Goal: Task Accomplishment & Management: Use online tool/utility

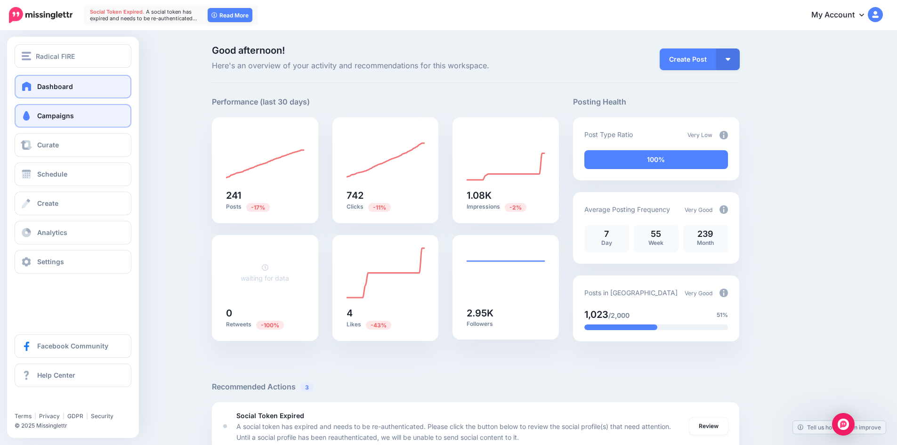
click at [46, 118] on span "Campaigns" at bounding box center [55, 116] width 37 height 8
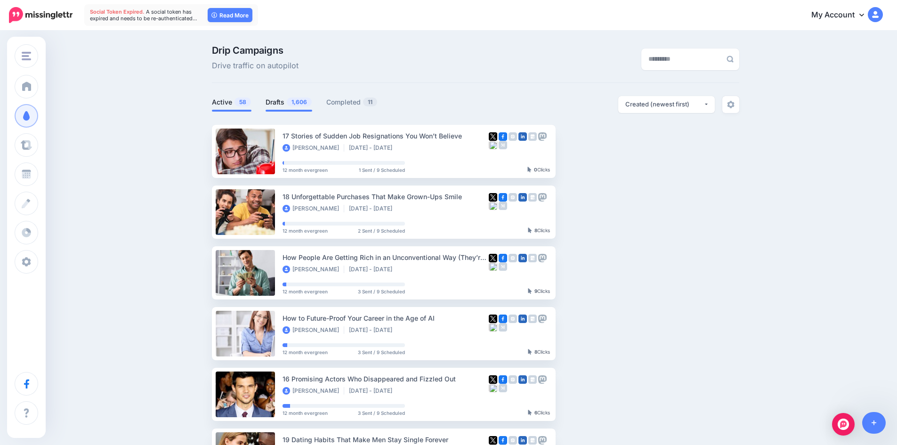
click at [280, 99] on link "Drafts 1,606" at bounding box center [289, 102] width 47 height 11
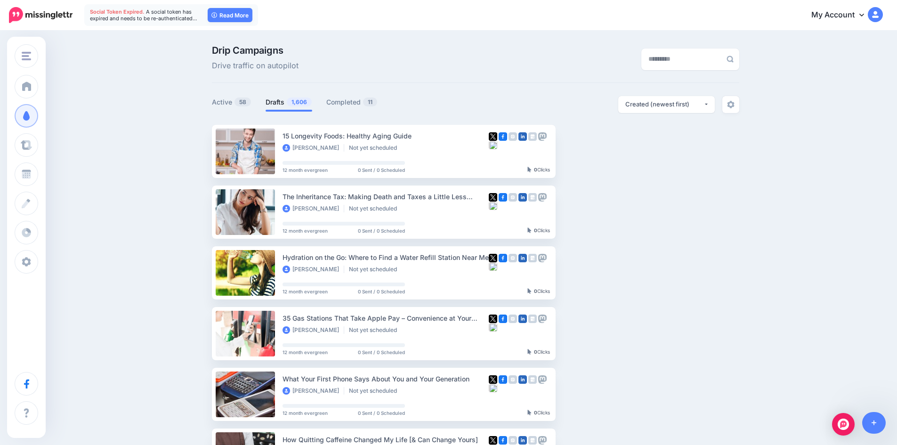
click at [111, 11] on span "Social Token Expired." at bounding box center [117, 11] width 55 height 7
click at [146, 10] on span "A social token has expired and needs to be re-authenticated…" at bounding box center [143, 14] width 107 height 13
click at [172, 15] on span "A social token has expired and needs to be re-authenticated…" at bounding box center [143, 14] width 107 height 13
click at [591, 151] on link "Setup Campaign" at bounding box center [594, 151] width 64 height 17
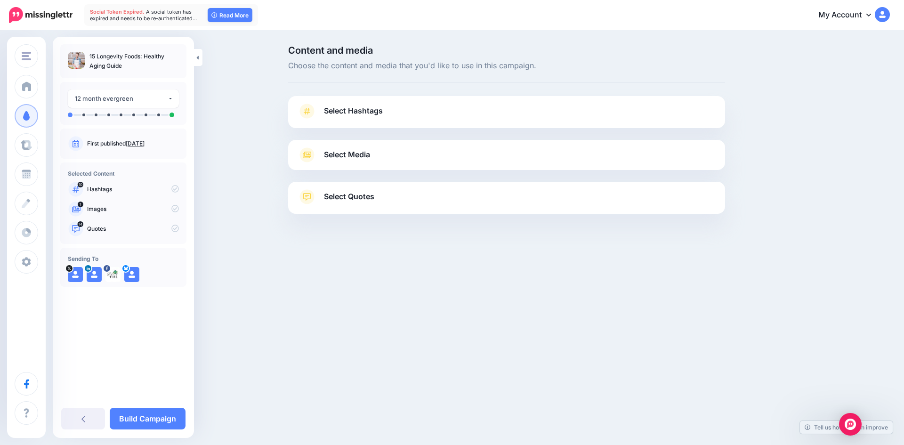
click at [419, 124] on link "Select Hashtags" at bounding box center [507, 116] width 418 height 24
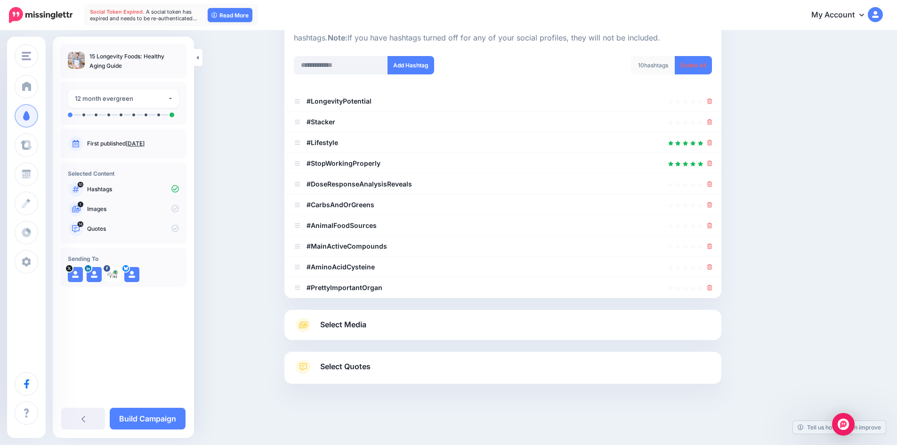
click at [430, 330] on link "Select Media" at bounding box center [503, 325] width 418 height 15
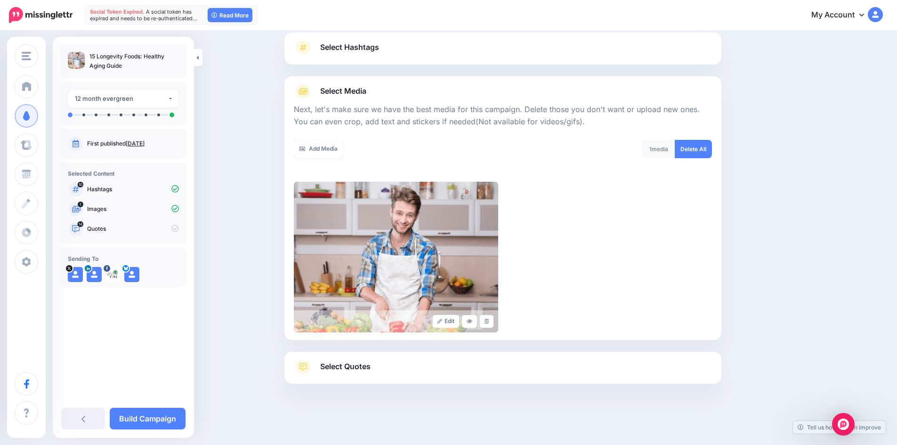
scroll to position [64, 0]
click at [333, 150] on link "Add Media" at bounding box center [318, 149] width 49 height 18
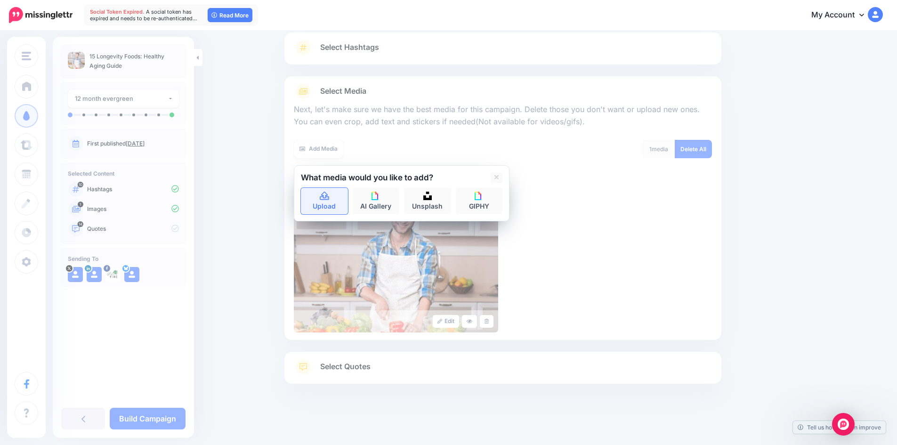
click at [326, 195] on icon at bounding box center [324, 196] width 9 height 8
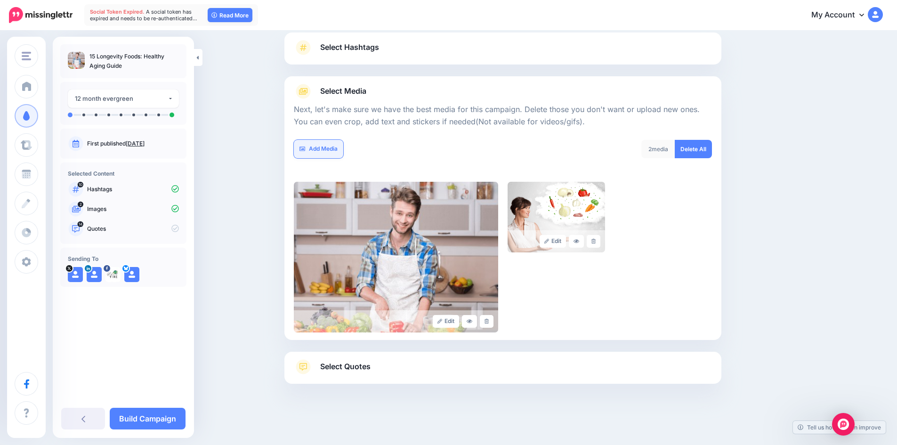
click at [312, 147] on link "Add Media" at bounding box center [318, 149] width 49 height 18
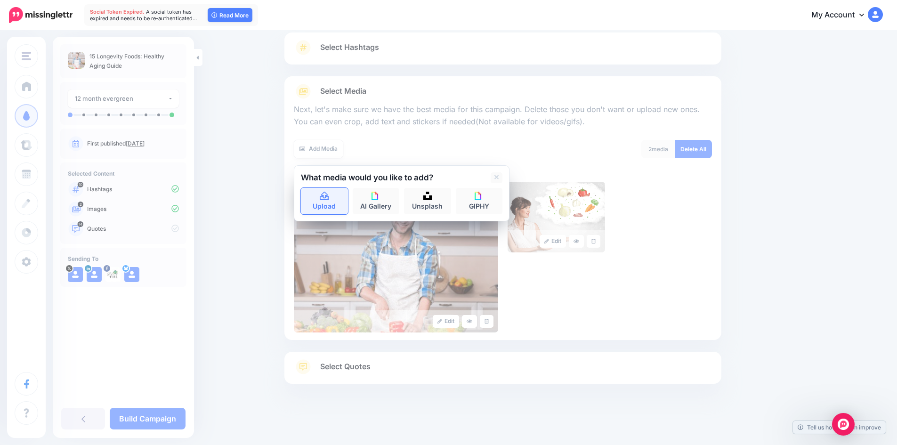
click at [329, 199] on icon at bounding box center [324, 196] width 9 height 8
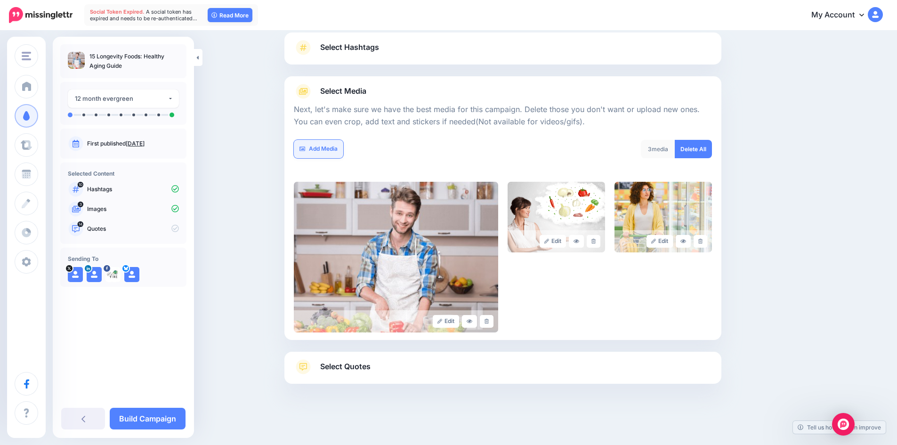
click at [322, 149] on link "Add Media" at bounding box center [318, 149] width 49 height 18
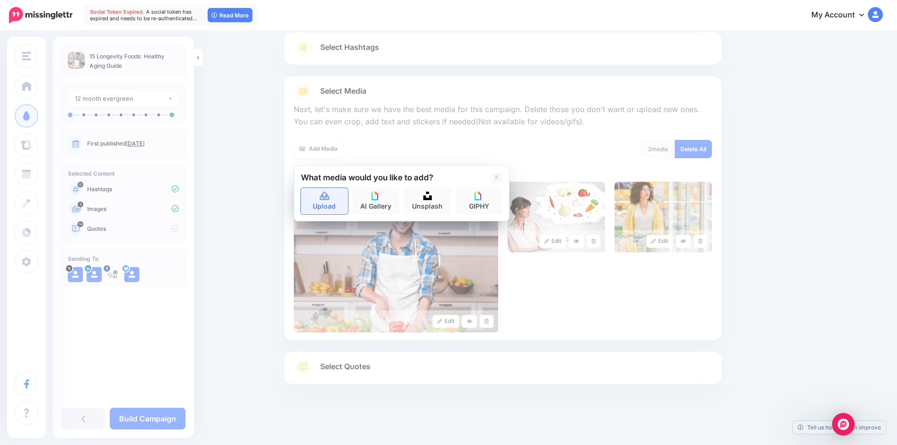
click at [319, 203] on link "Upload" at bounding box center [324, 201] width 47 height 26
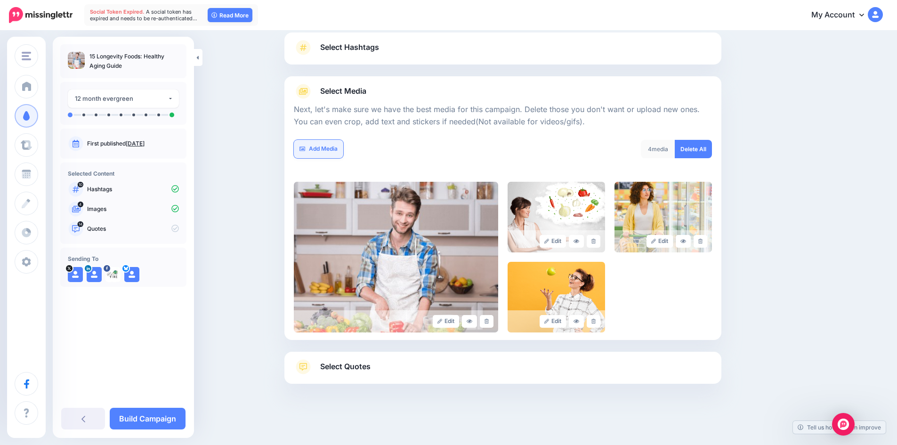
click at [324, 141] on link "Add Media" at bounding box center [318, 149] width 49 height 18
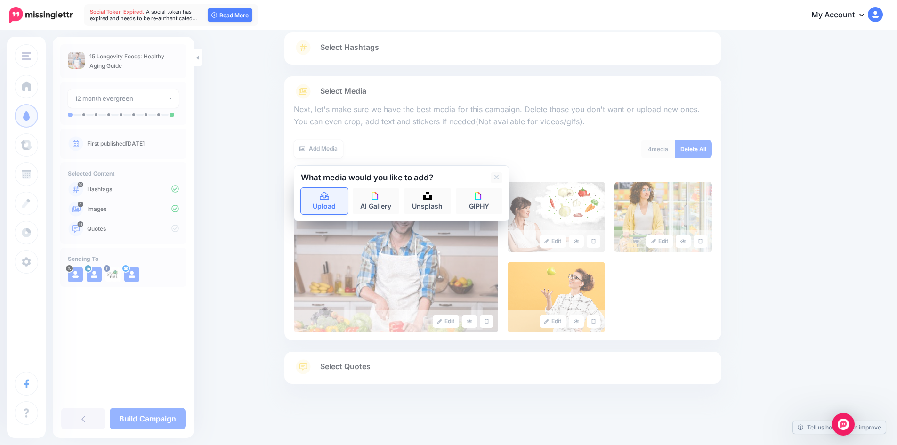
click at [335, 209] on link "Upload" at bounding box center [324, 201] width 47 height 26
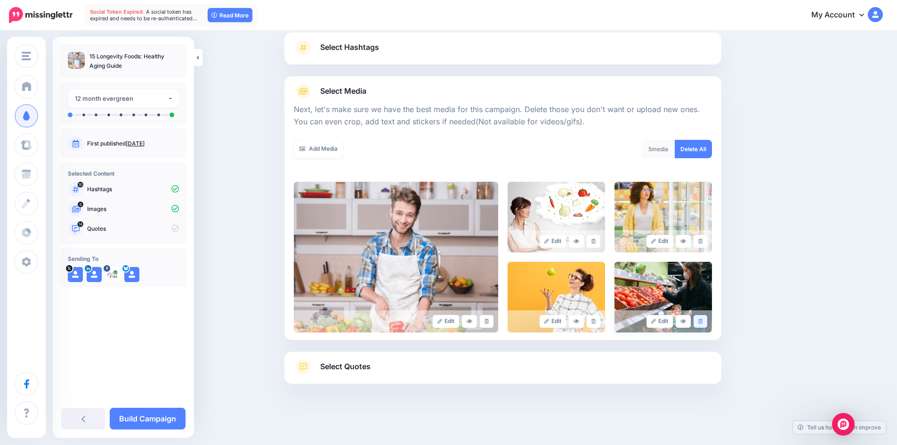
click at [703, 323] on icon at bounding box center [701, 321] width 4 height 5
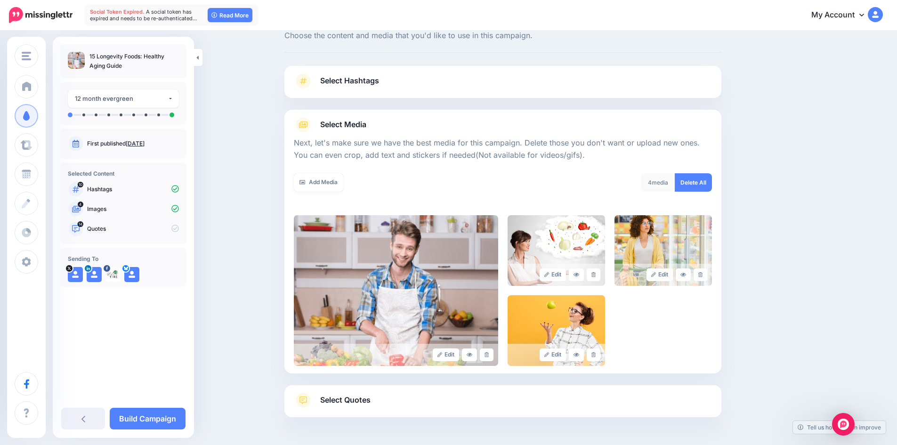
scroll to position [0, 0]
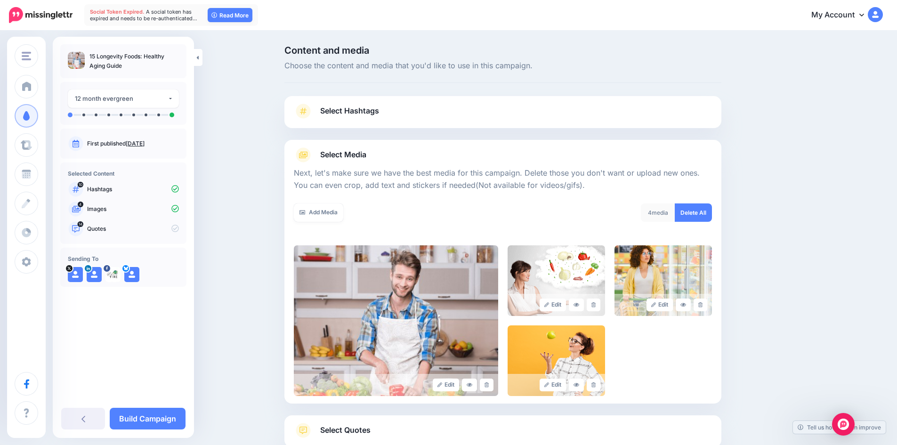
click at [420, 118] on link "Select Hashtags" at bounding box center [503, 116] width 418 height 24
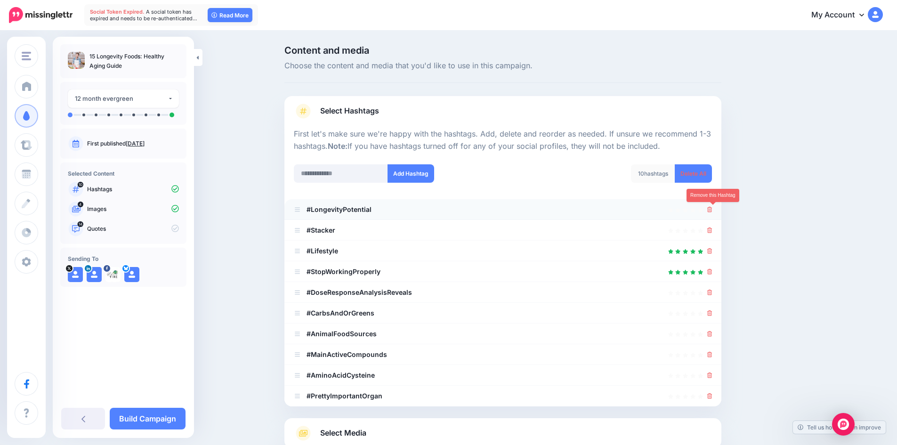
click at [713, 210] on icon at bounding box center [710, 210] width 5 height 6
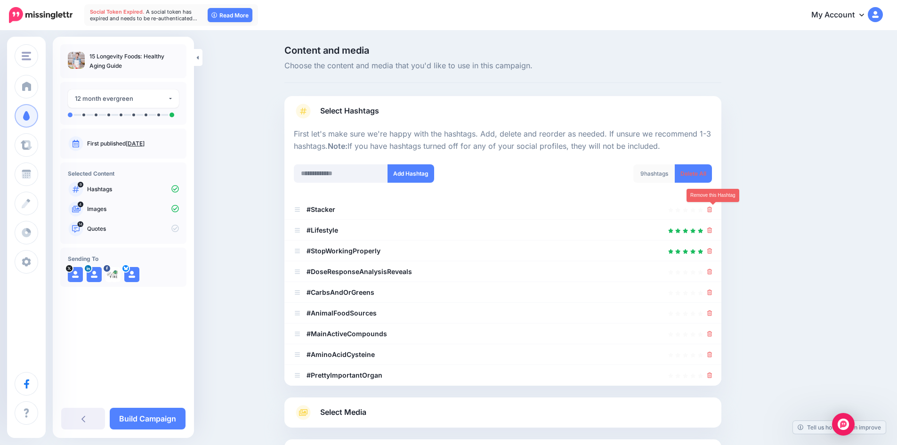
click at [713, 210] on icon at bounding box center [710, 210] width 5 height 6
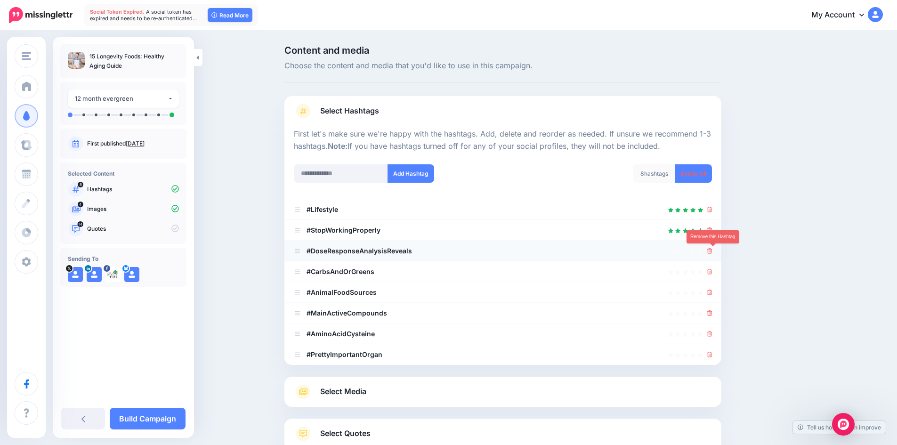
click at [712, 252] on icon at bounding box center [710, 251] width 5 height 6
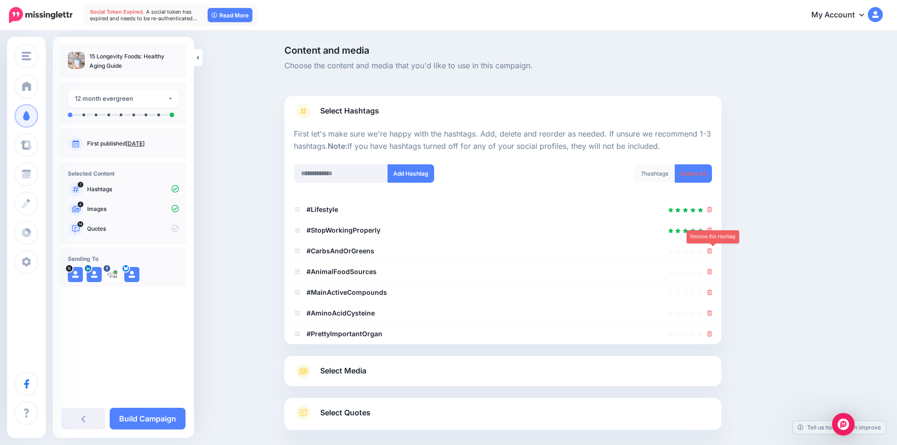
click at [712, 252] on icon at bounding box center [710, 251] width 5 height 6
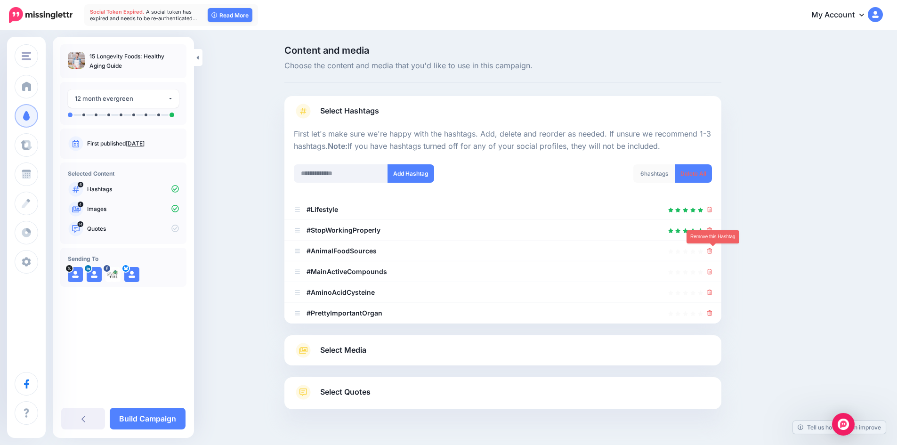
click at [712, 252] on icon at bounding box center [710, 251] width 5 height 6
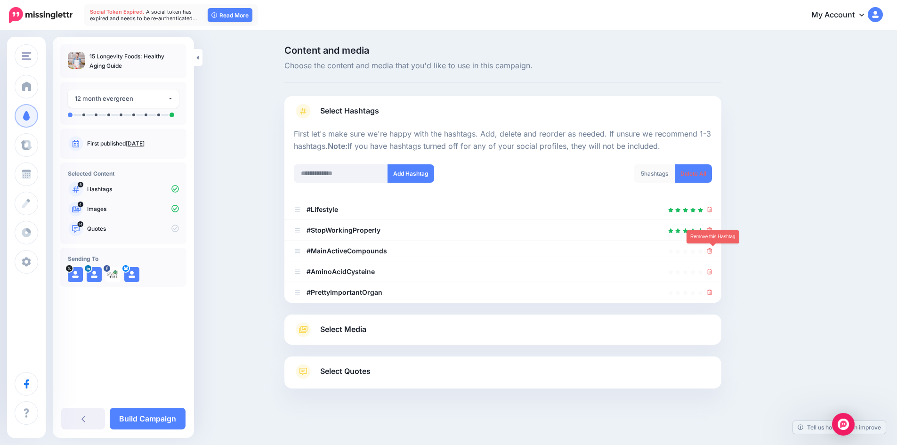
click at [712, 252] on icon at bounding box center [710, 251] width 5 height 6
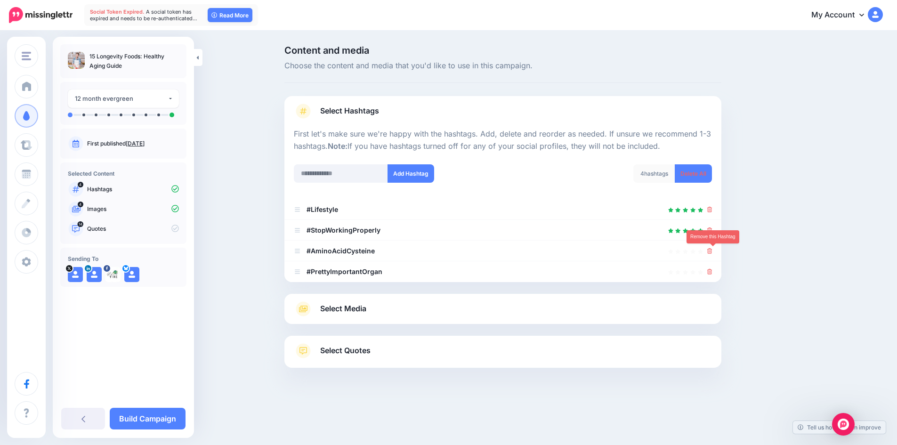
click at [712, 252] on icon at bounding box center [710, 251] width 5 height 6
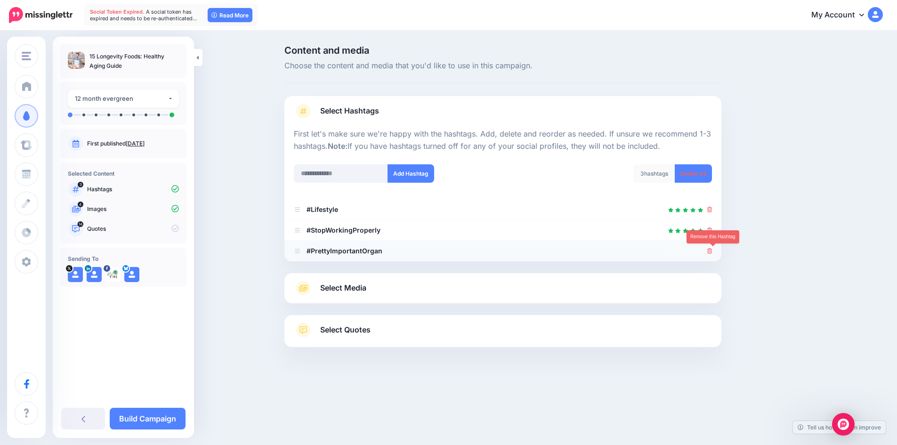
click at [713, 253] on icon at bounding box center [710, 251] width 5 height 6
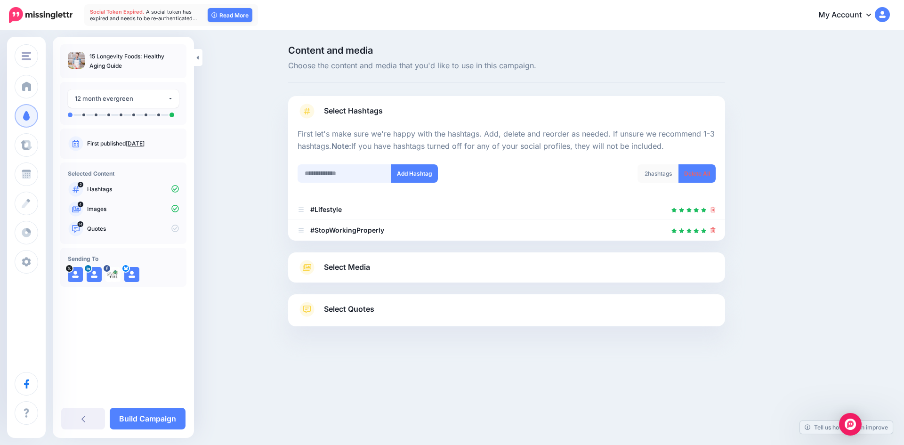
click at [353, 177] on input "text" at bounding box center [345, 173] width 94 height 18
type input "*******"
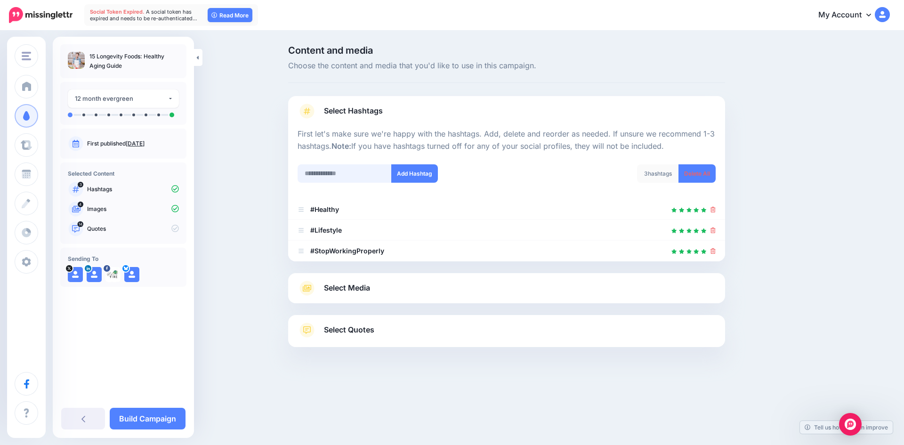
click at [339, 172] on input "text" at bounding box center [345, 173] width 94 height 18
type input "*"
type input "**********"
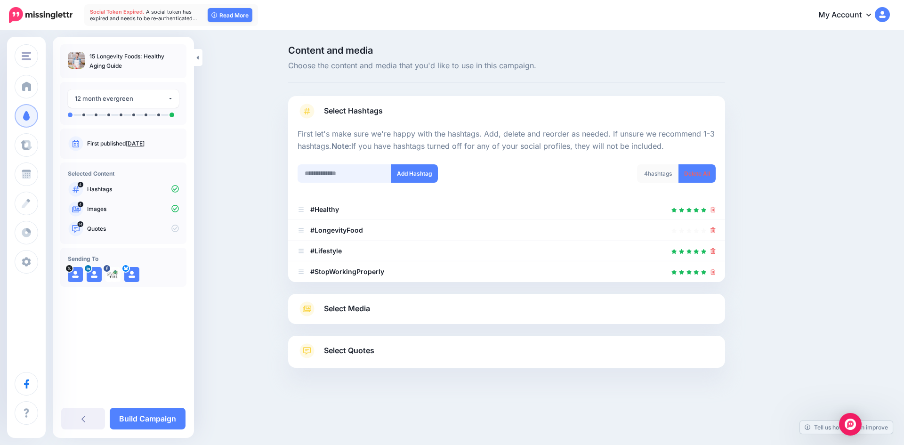
click at [322, 179] on input "text" at bounding box center [345, 173] width 94 height 18
type input "****"
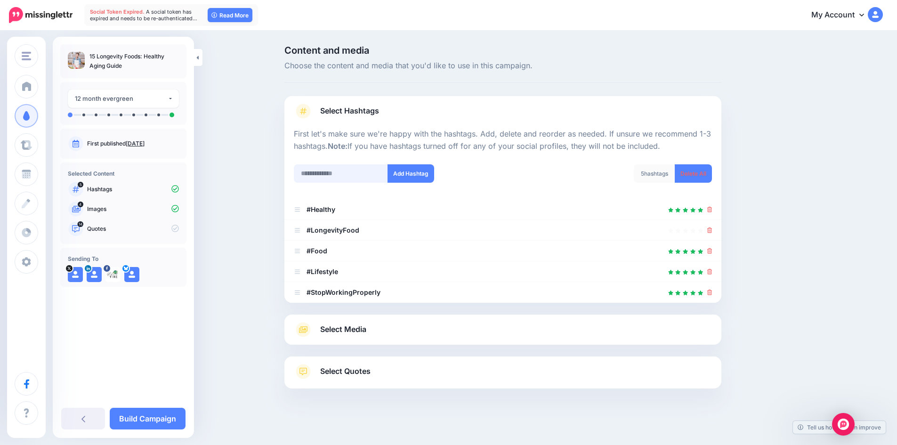
scroll to position [5, 0]
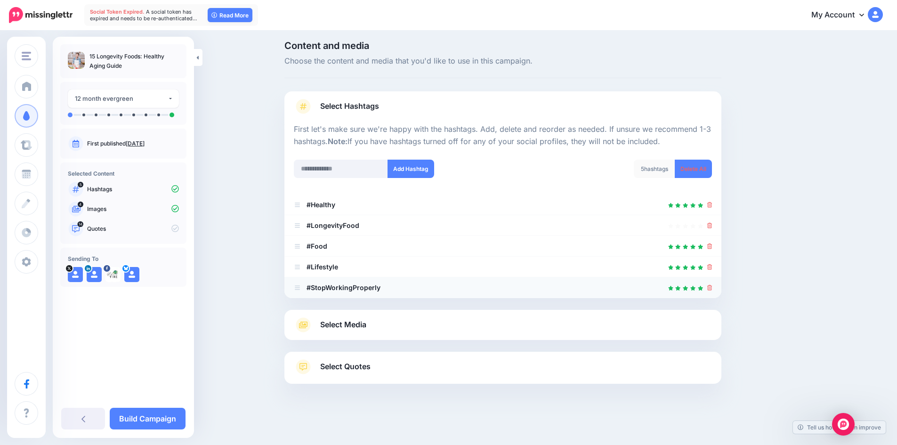
click at [713, 287] on icon at bounding box center [710, 288] width 5 height 6
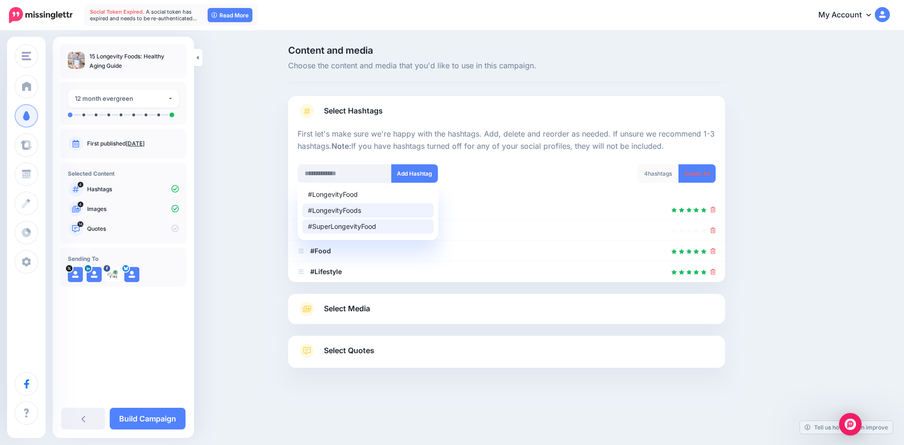
click at [329, 214] on li "#LongevityFoods" at bounding box center [367, 211] width 131 height 14
click at [348, 209] on div "#LongevityFoods" at bounding box center [368, 210] width 120 height 7
type input "**********"
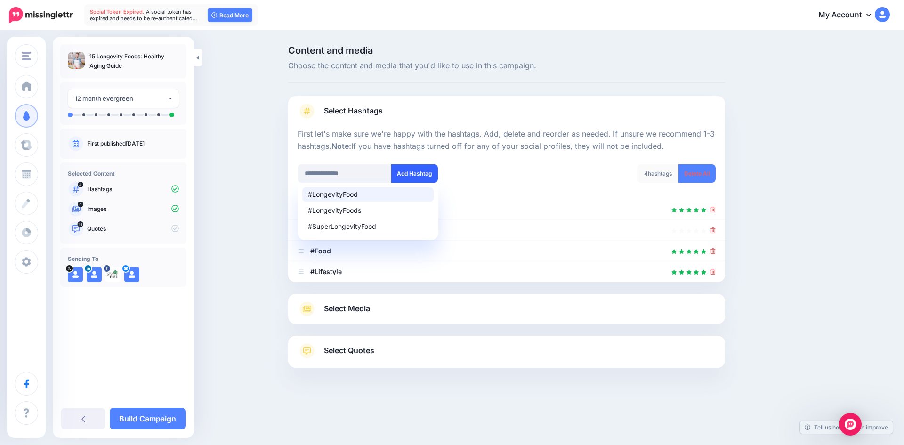
click at [411, 172] on button "Add Hashtag" at bounding box center [414, 173] width 47 height 18
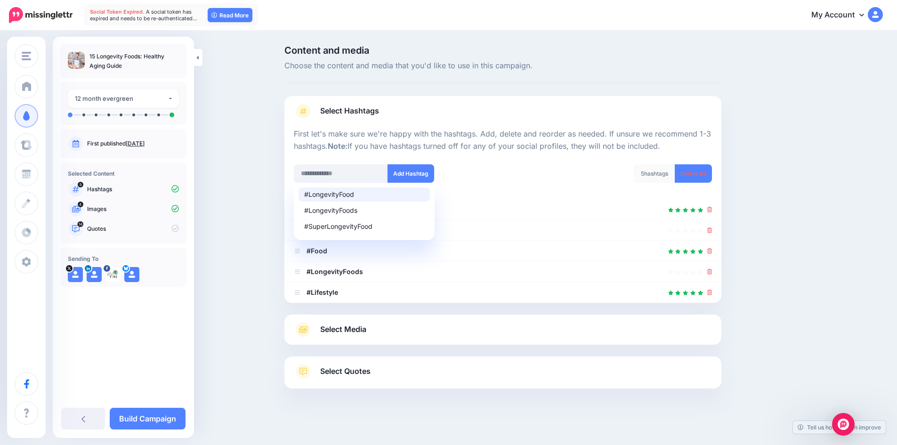
scroll to position [5, 0]
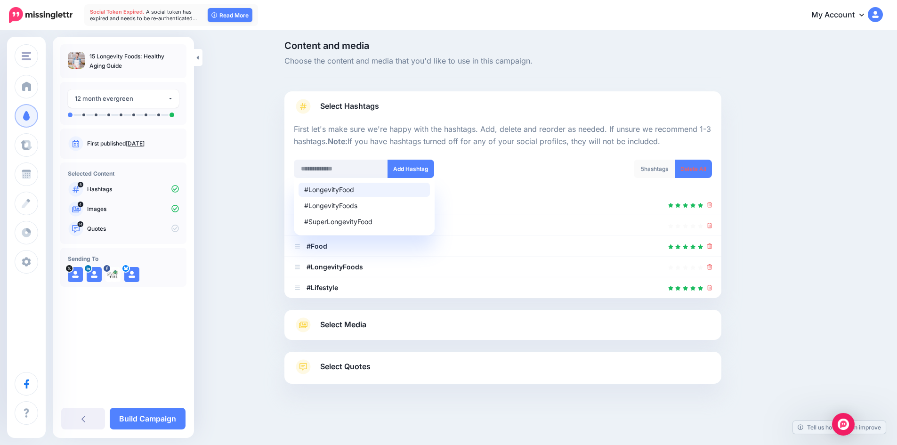
click at [773, 199] on div "Content and media Choose the content and media that you'd like to use in this c…" at bounding box center [548, 236] width 542 height 390
click at [475, 170] on div "#LongevityFood #LongevityFoods #SuperLongevityFood Add Hashtag" at bounding box center [395, 169] width 202 height 18
click at [369, 163] on input "text" at bounding box center [341, 169] width 94 height 18
click at [416, 163] on button "Add Hashtag" at bounding box center [411, 169] width 47 height 18
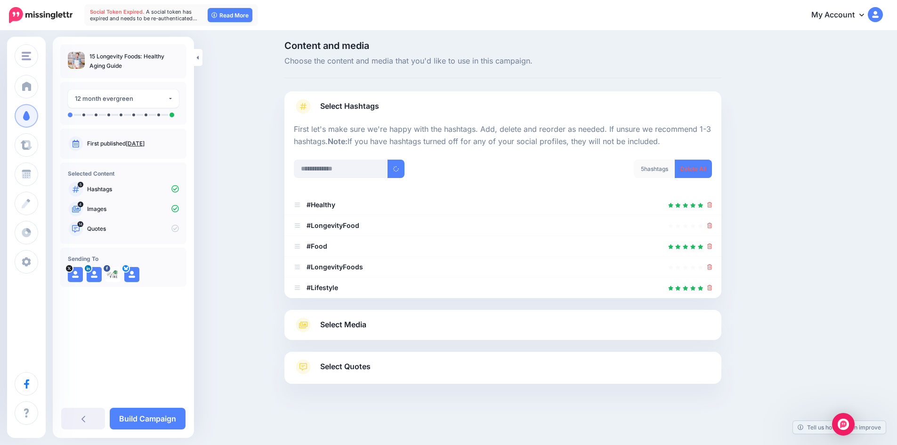
click at [503, 160] on div "#LongevityFood #LongevityFoods #SuperLongevityFood" at bounding box center [395, 175] width 216 height 30
click at [713, 226] on icon at bounding box center [710, 226] width 5 height 6
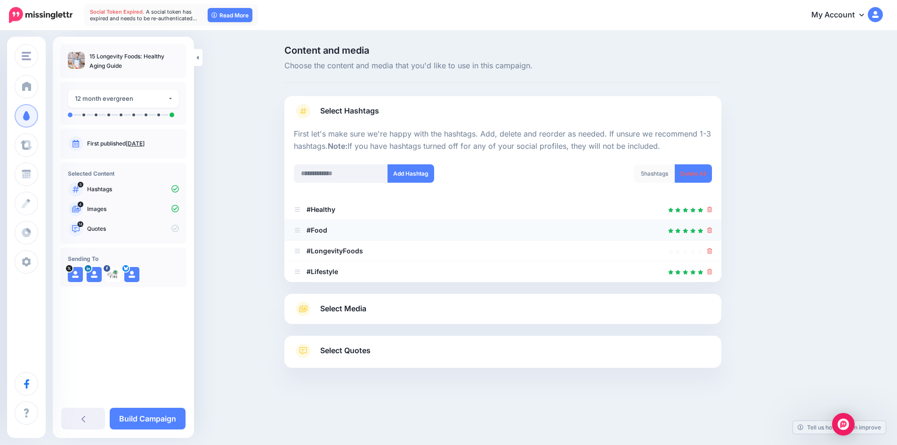
scroll to position [0, 0]
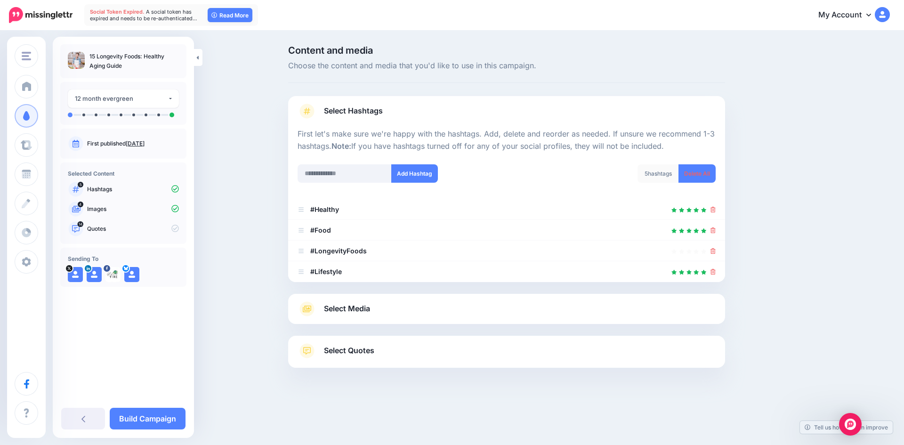
click at [476, 350] on link "Select Quotes" at bounding box center [507, 355] width 418 height 24
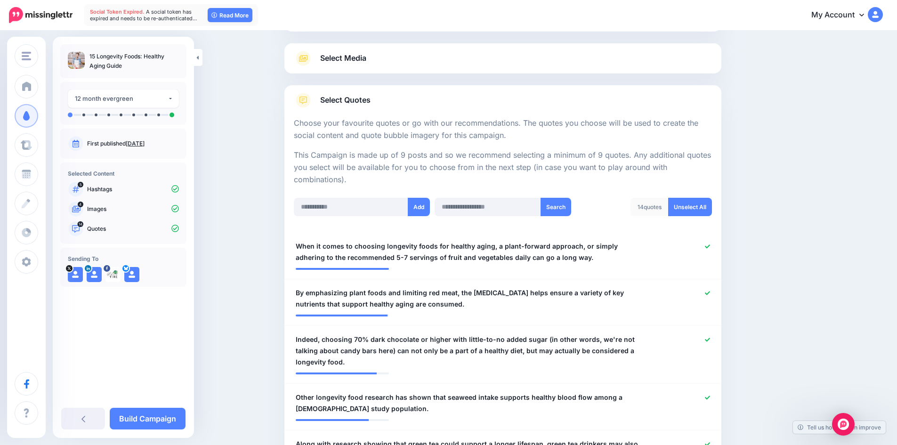
scroll to position [141, 0]
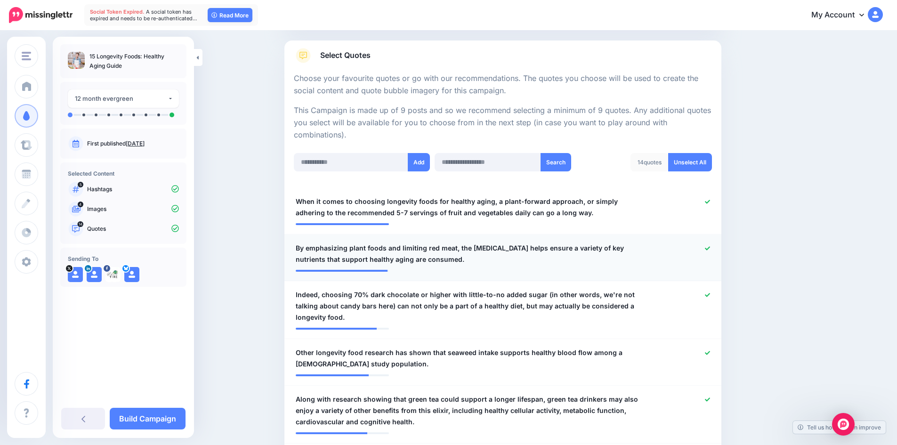
click at [710, 248] on icon at bounding box center [707, 248] width 5 height 4
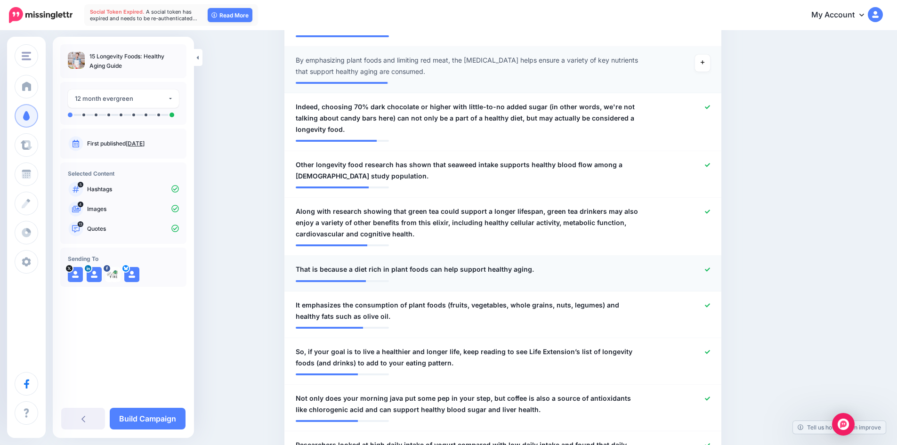
scroll to position [330, 0]
click at [710, 269] on icon at bounding box center [707, 269] width 5 height 4
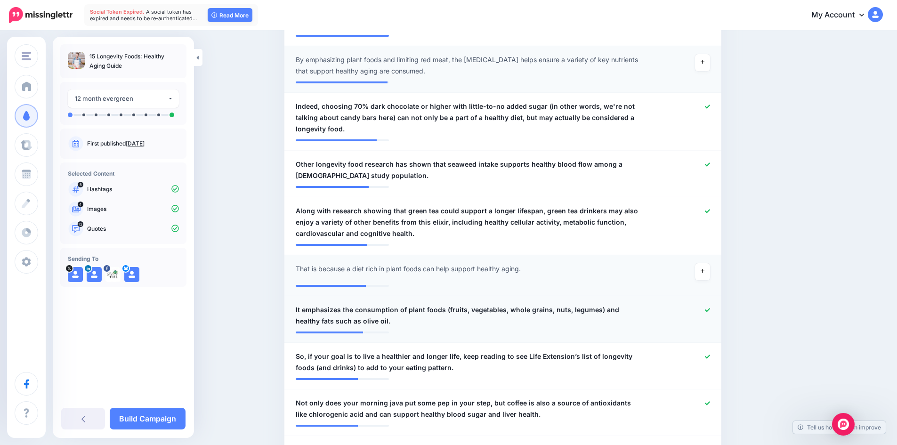
click at [708, 310] on icon at bounding box center [707, 310] width 5 height 5
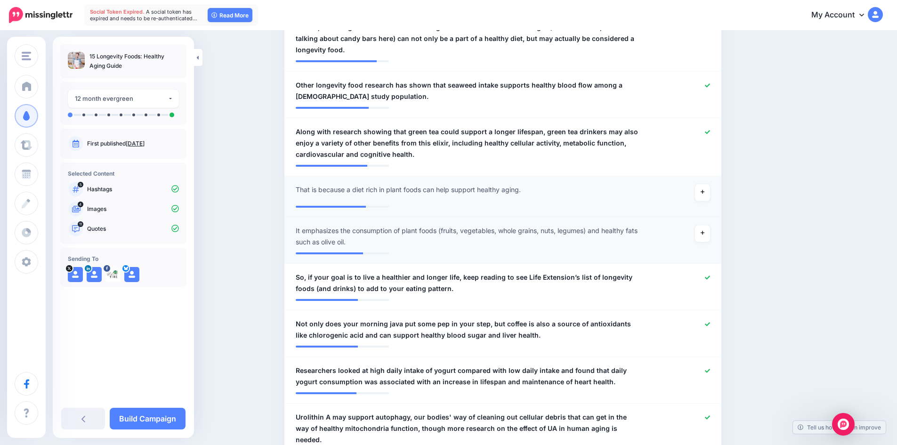
scroll to position [424, 0]
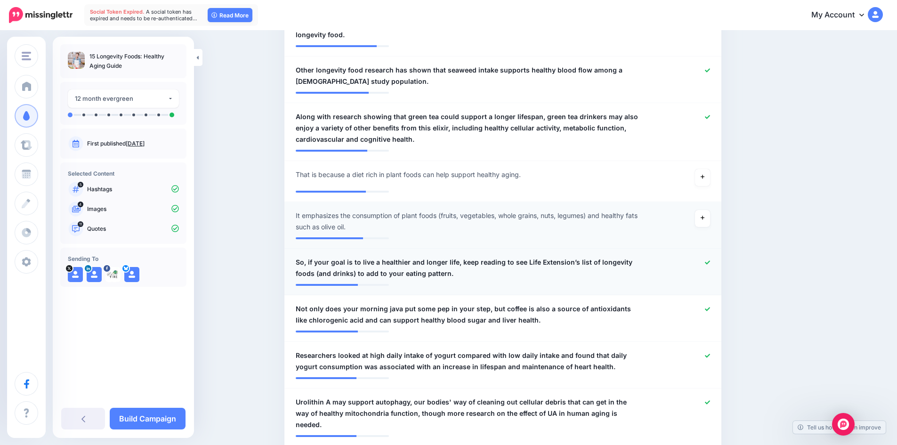
click at [710, 263] on icon at bounding box center [707, 263] width 5 height 4
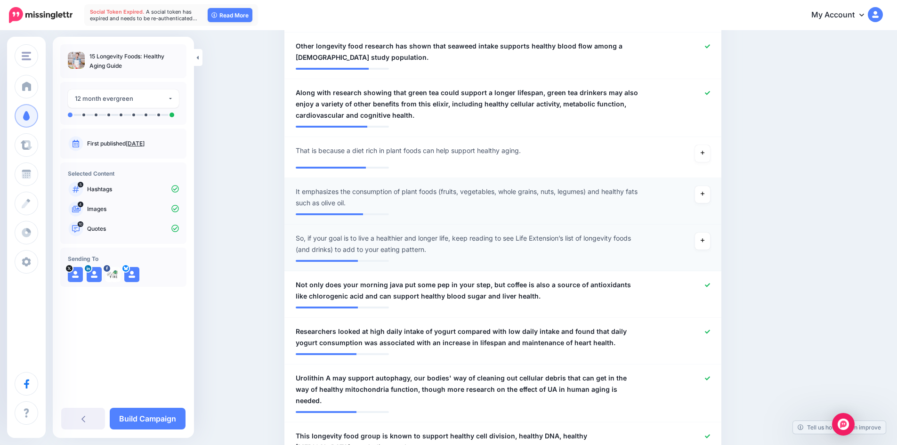
scroll to position [471, 0]
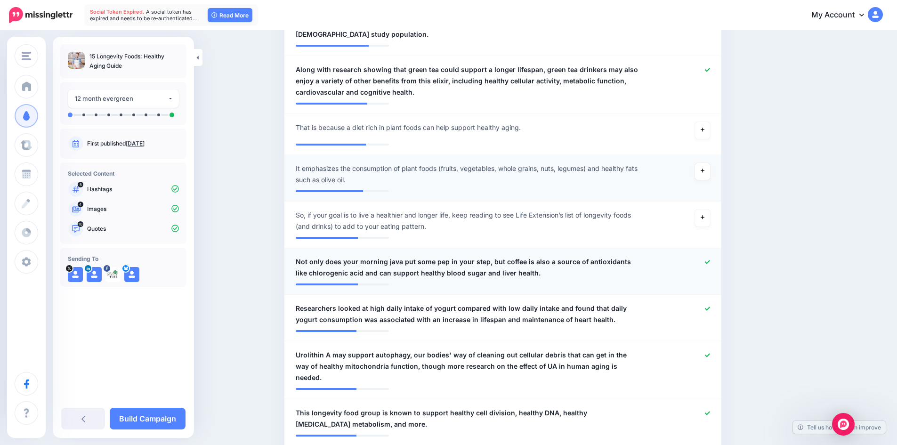
click at [710, 262] on icon at bounding box center [707, 262] width 5 height 4
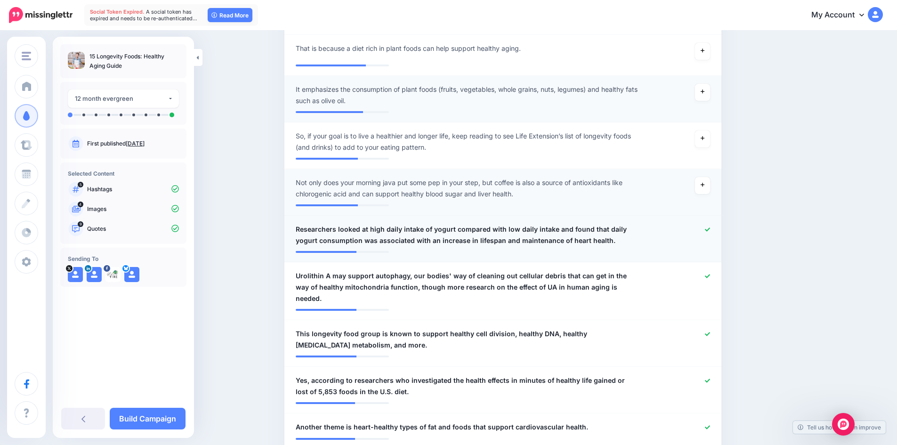
scroll to position [565, 0]
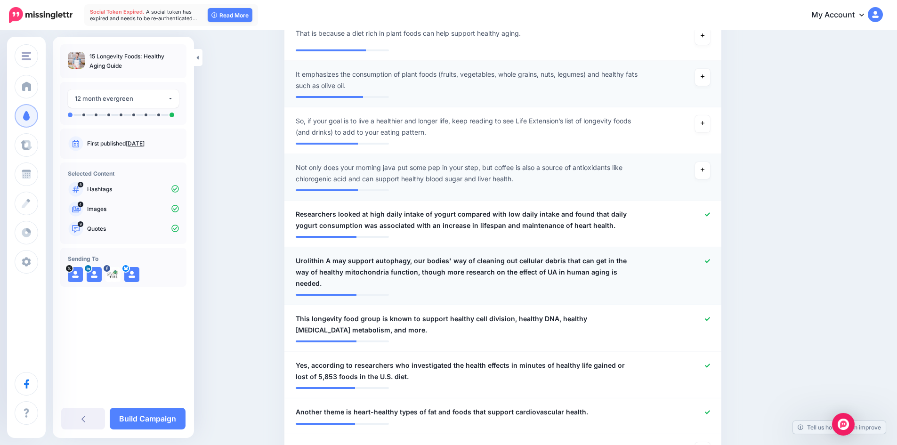
click at [716, 261] on div at bounding box center [682, 272] width 72 height 34
click at [710, 317] on icon at bounding box center [707, 319] width 5 height 4
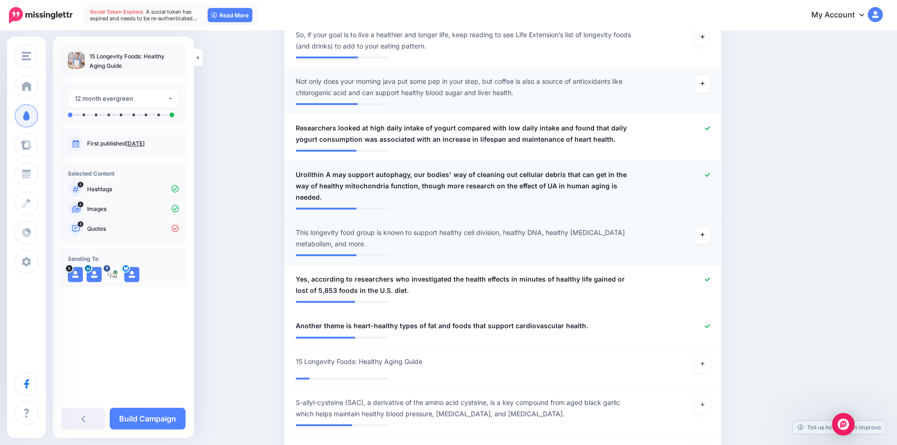
scroll to position [660, 0]
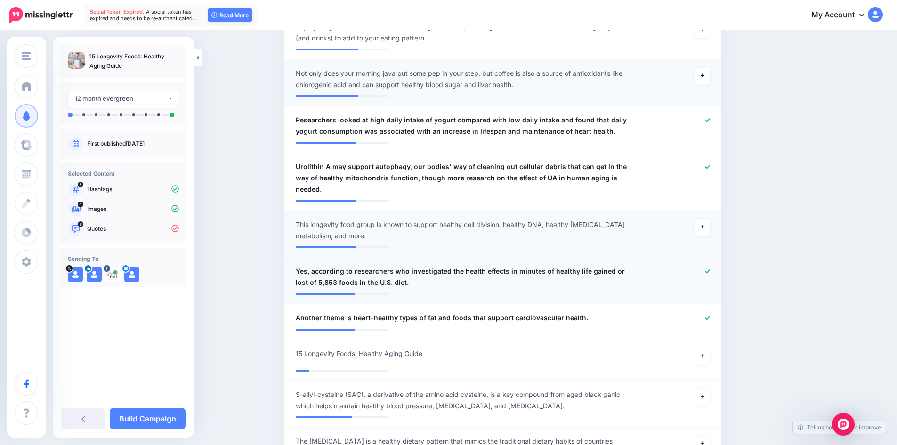
click at [710, 269] on icon at bounding box center [707, 271] width 5 height 5
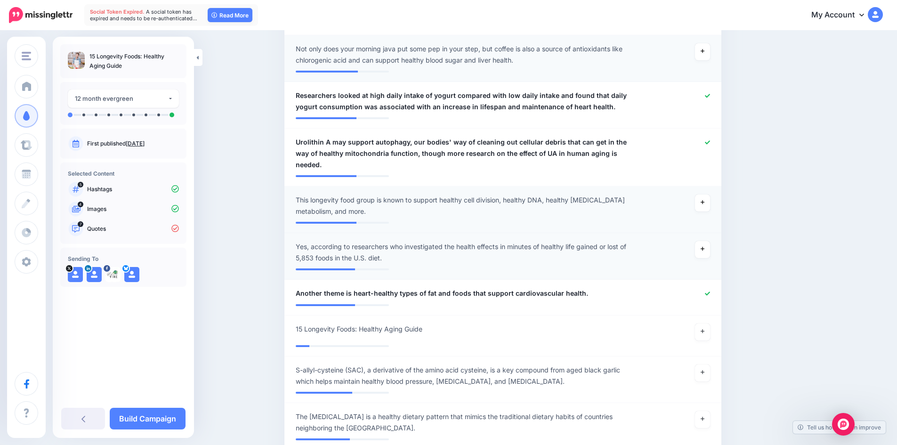
scroll to position [707, 0]
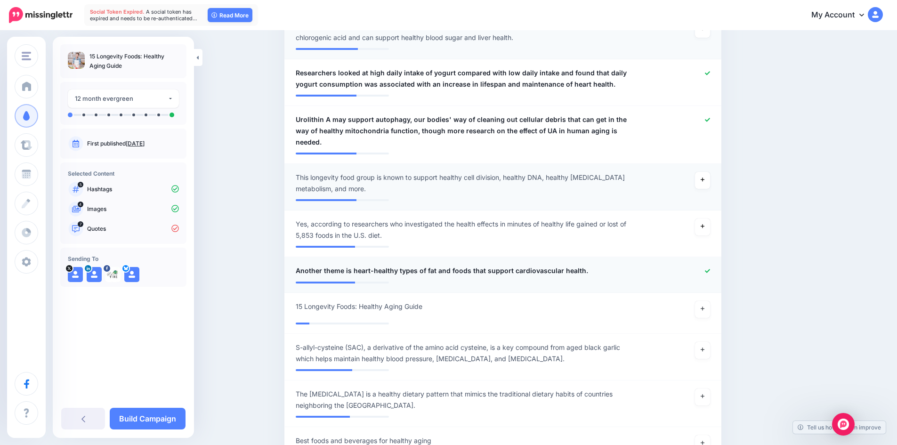
click at [710, 269] on icon at bounding box center [707, 271] width 5 height 4
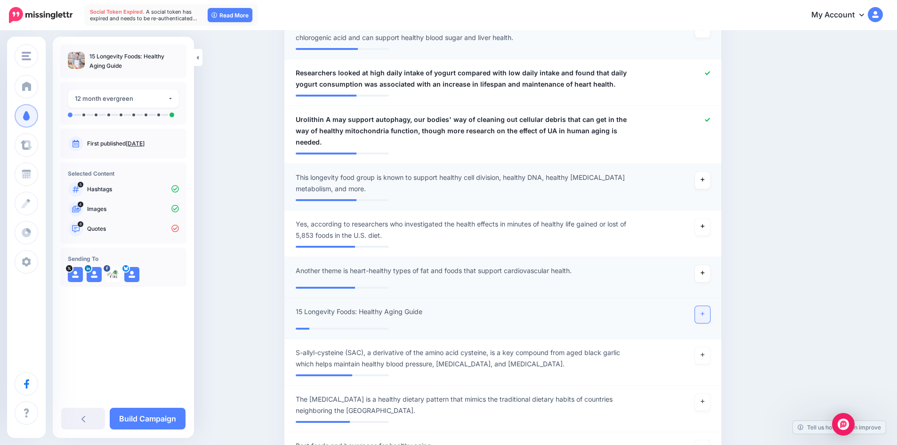
click at [708, 306] on link at bounding box center [702, 314] width 15 height 17
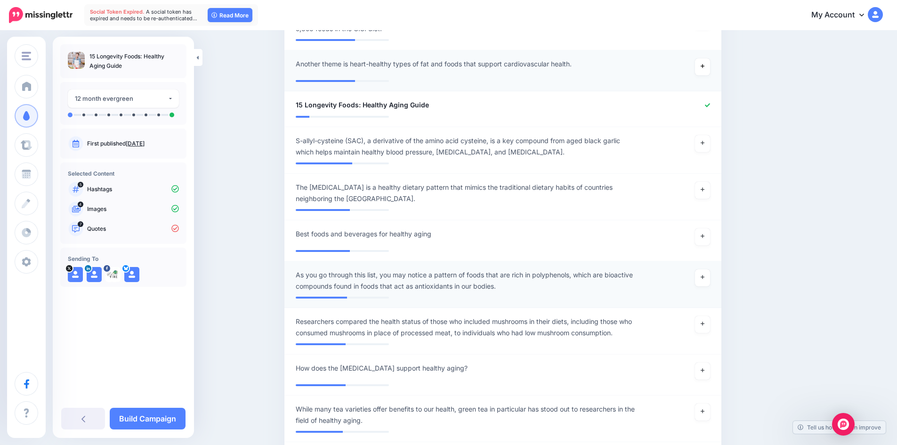
scroll to position [942, 0]
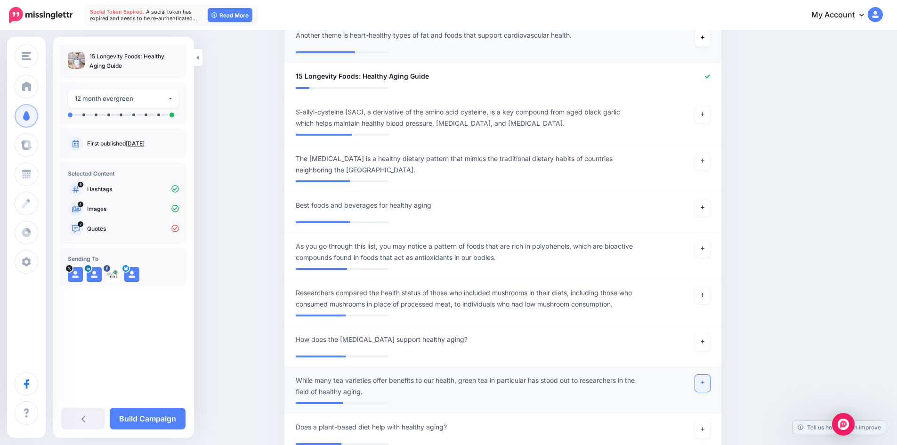
click at [705, 380] on icon at bounding box center [703, 382] width 4 height 5
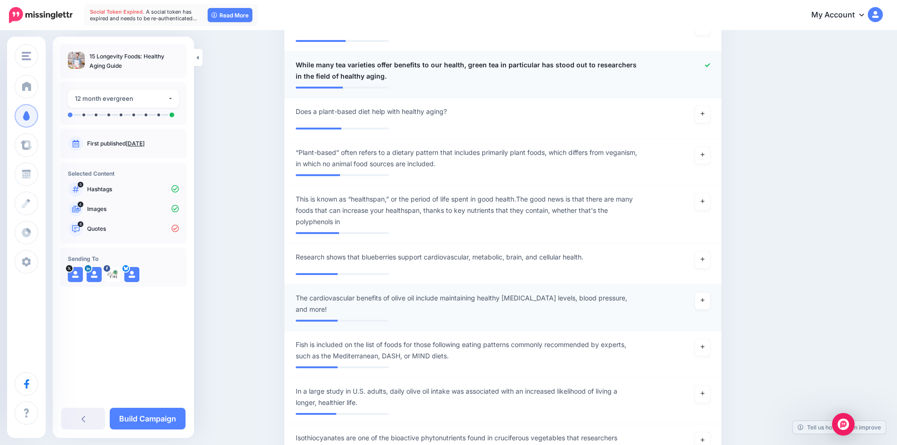
scroll to position [1272, 0]
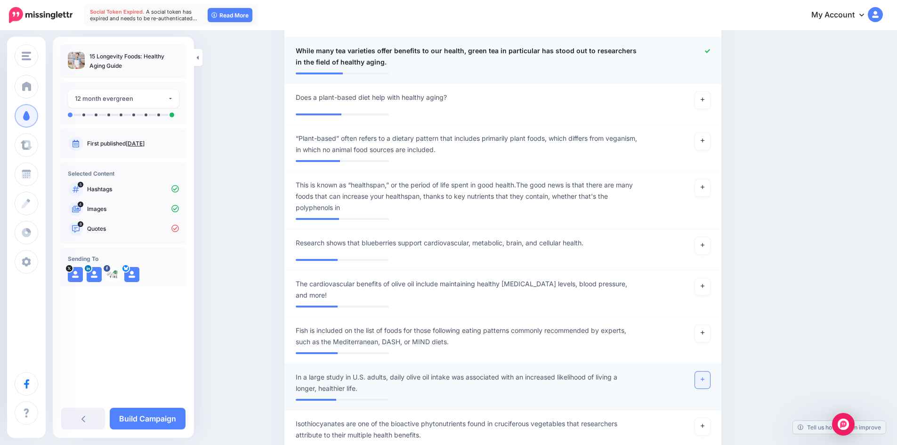
click at [709, 372] on link at bounding box center [702, 380] width 15 height 17
click at [149, 417] on link "Build Campaign" at bounding box center [148, 419] width 76 height 22
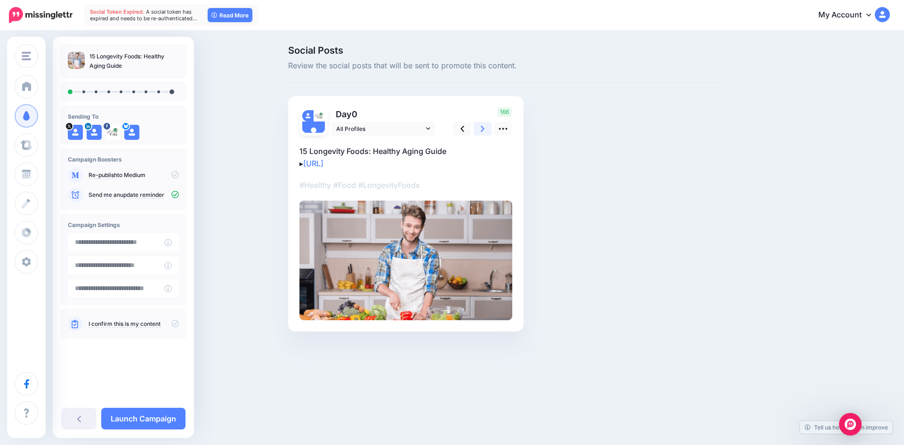
click at [480, 131] on link at bounding box center [483, 129] width 18 height 14
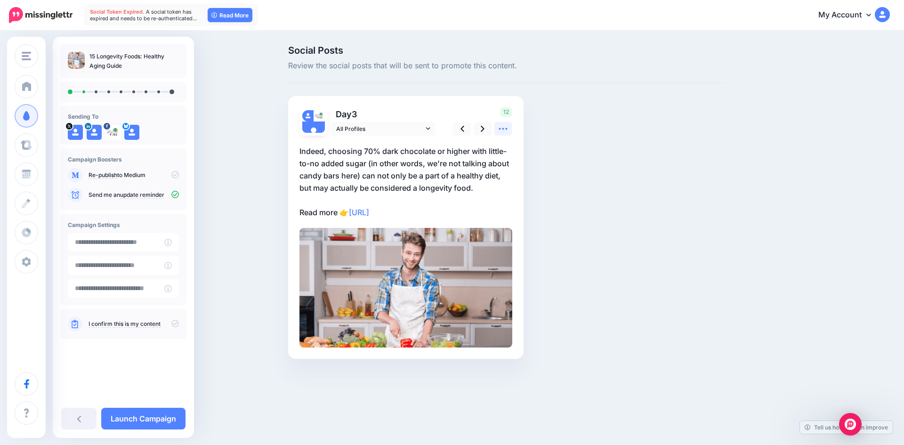
click at [505, 130] on icon at bounding box center [503, 129] width 10 height 10
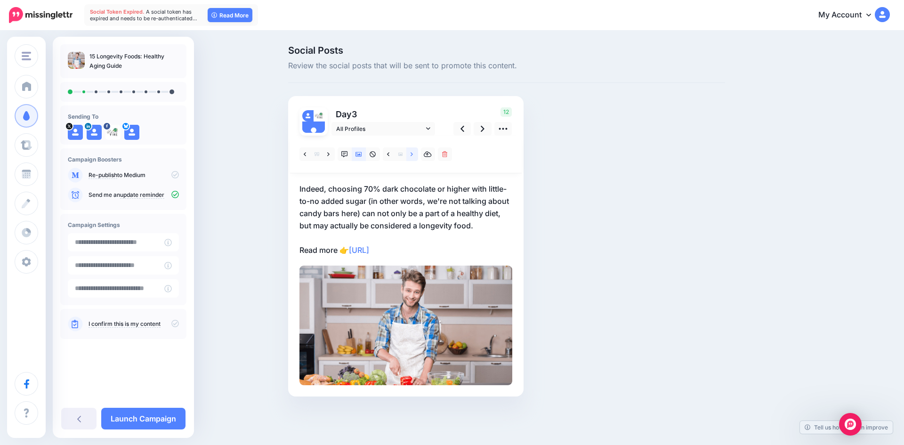
click at [412, 157] on icon at bounding box center [412, 154] width 2 height 7
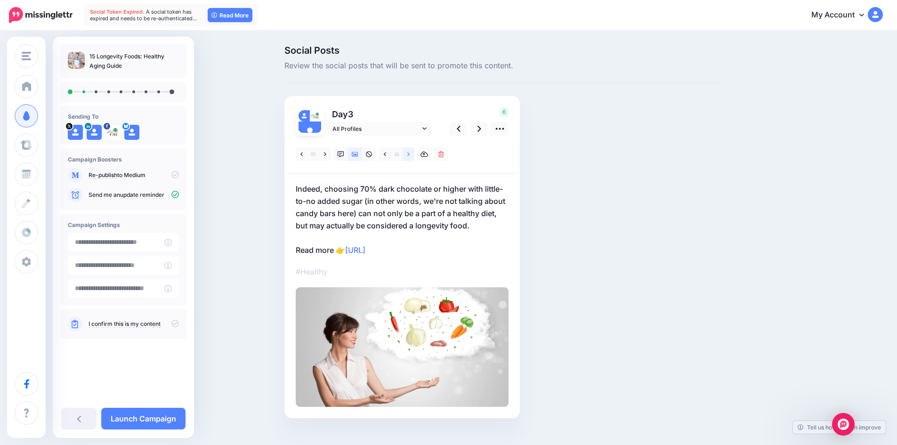
click at [410, 157] on icon at bounding box center [408, 154] width 2 height 7
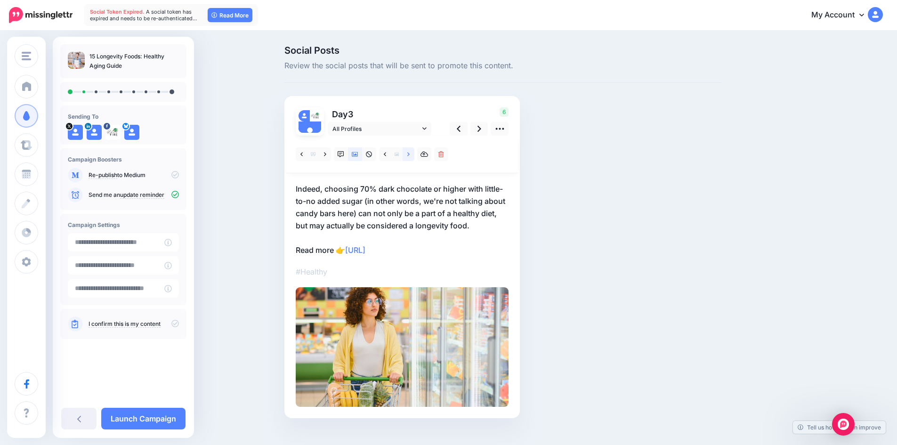
click at [410, 157] on icon at bounding box center [408, 154] width 2 height 7
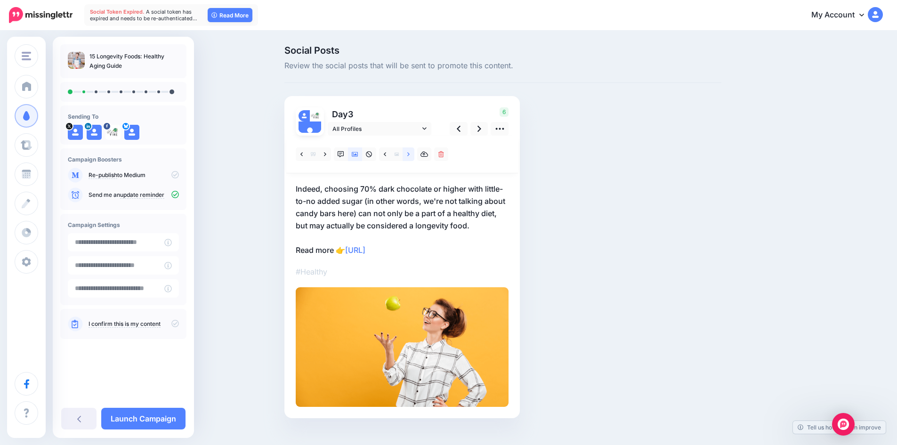
click at [410, 157] on icon at bounding box center [408, 154] width 2 height 7
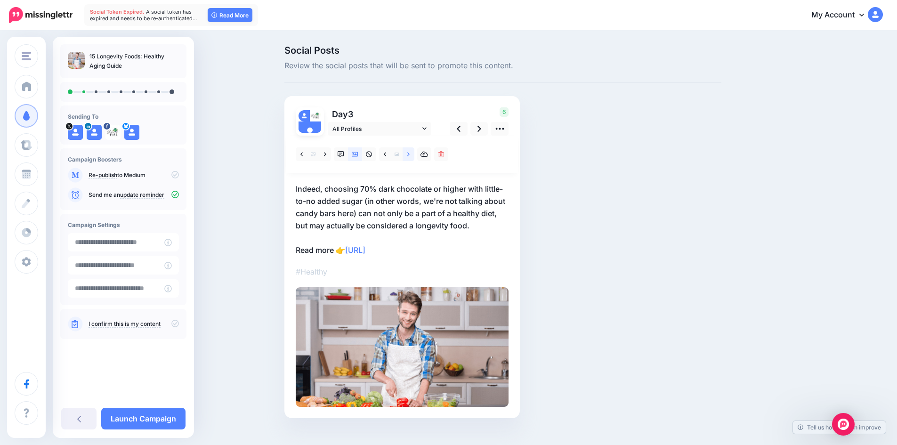
click at [410, 157] on icon at bounding box center [408, 154] width 2 height 7
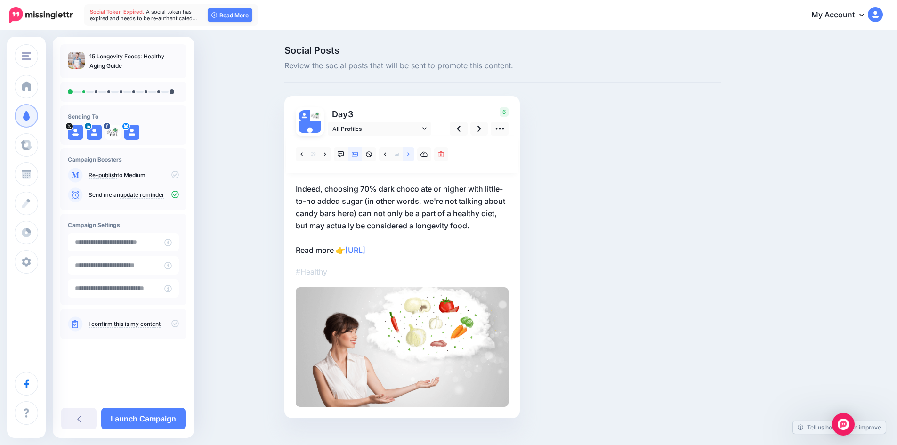
click at [410, 157] on icon at bounding box center [408, 154] width 2 height 7
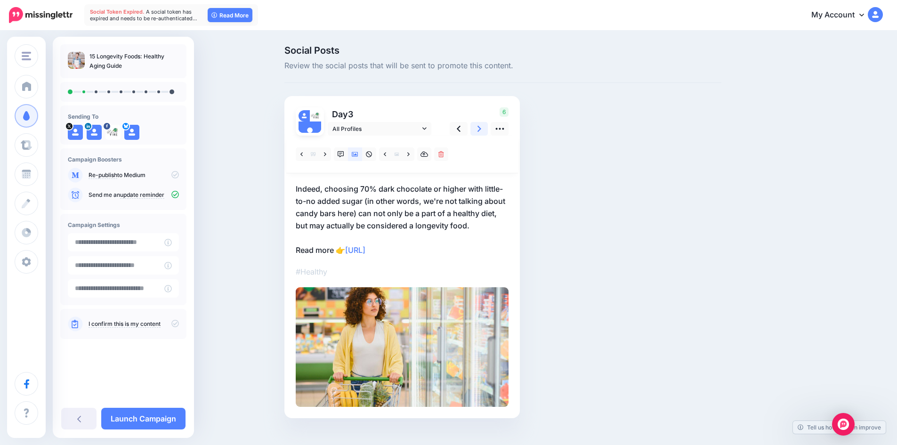
click at [481, 131] on icon at bounding box center [480, 129] width 4 height 10
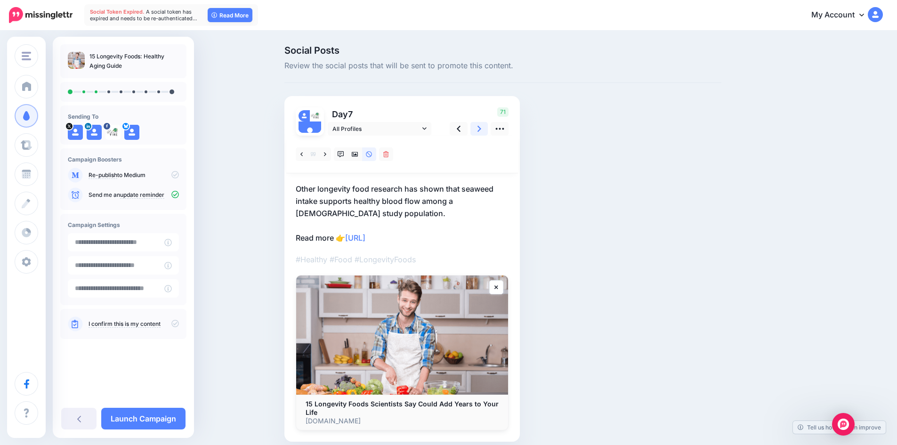
click at [481, 131] on icon at bounding box center [480, 129] width 4 height 10
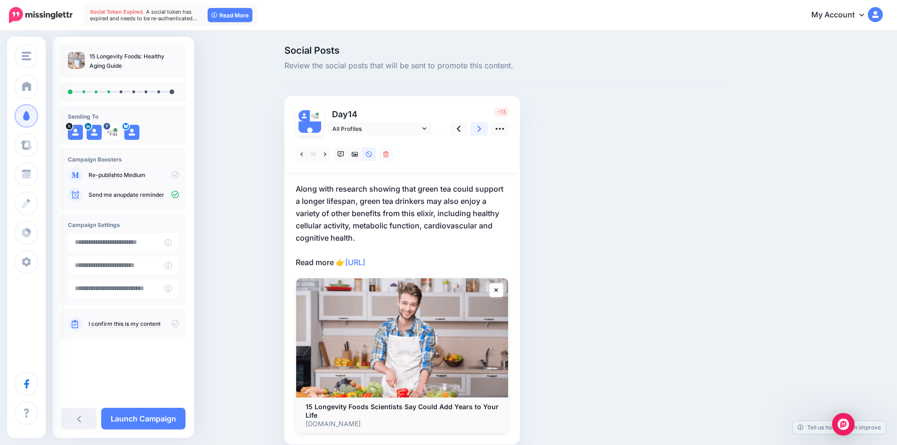
click at [481, 131] on icon at bounding box center [480, 129] width 4 height 10
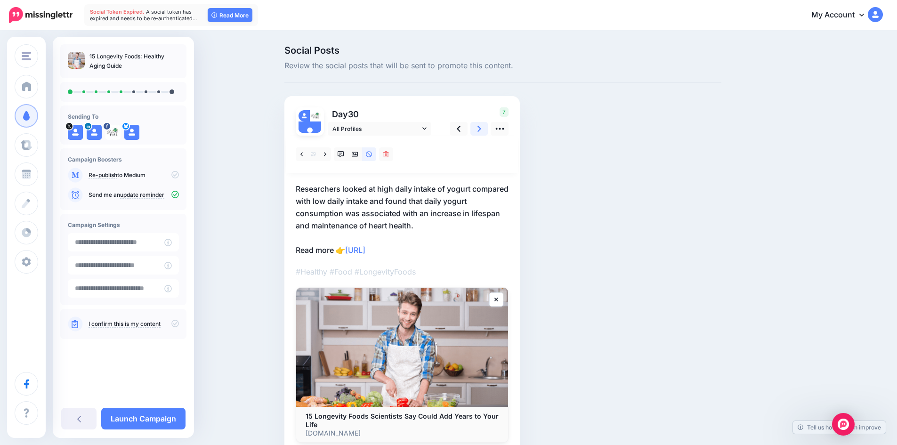
click at [481, 131] on icon at bounding box center [480, 129] width 4 height 10
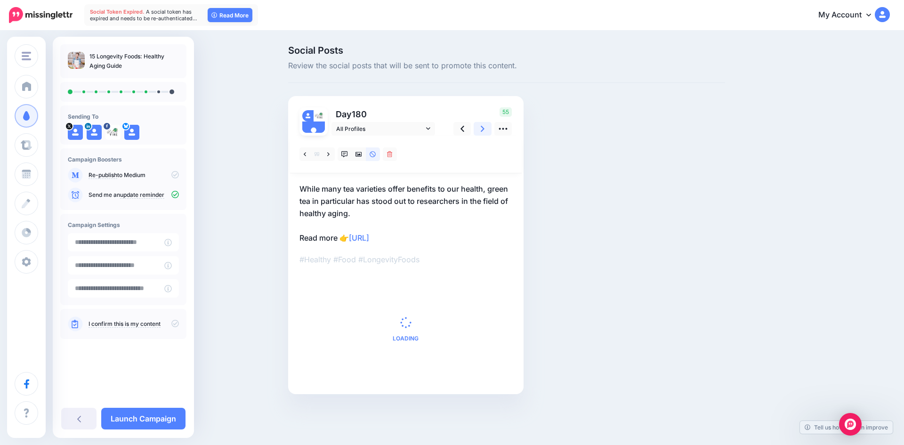
click at [481, 131] on icon at bounding box center [483, 129] width 4 height 10
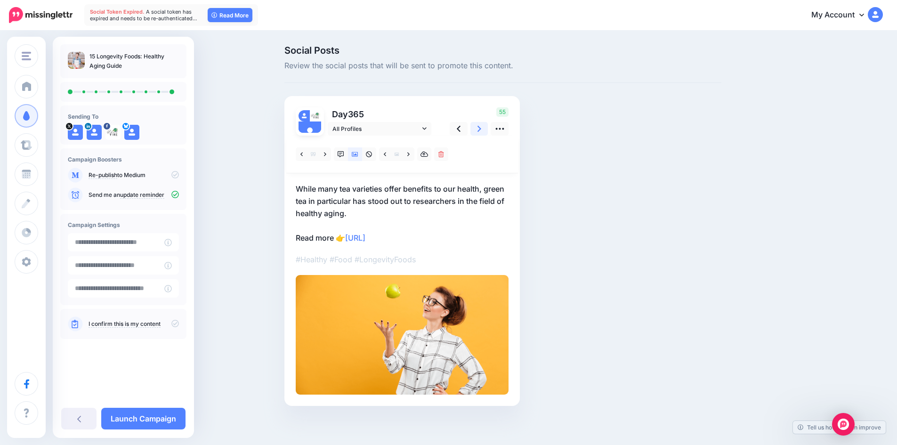
click at [481, 131] on icon at bounding box center [480, 129] width 4 height 10
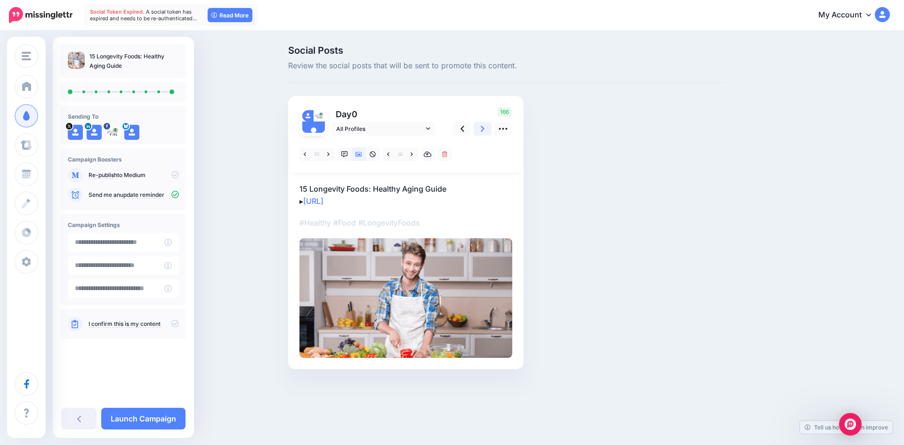
click at [481, 131] on icon at bounding box center [483, 129] width 4 height 10
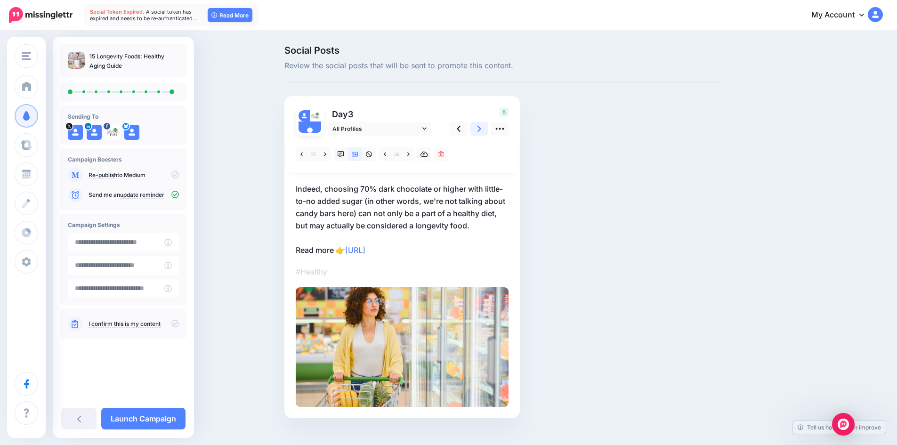
click at [481, 131] on icon at bounding box center [480, 129] width 4 height 10
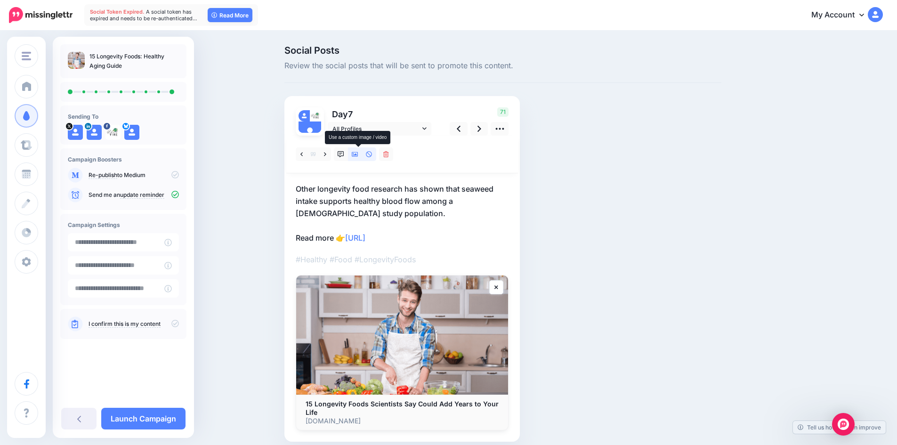
click at [358, 153] on icon at bounding box center [355, 154] width 7 height 7
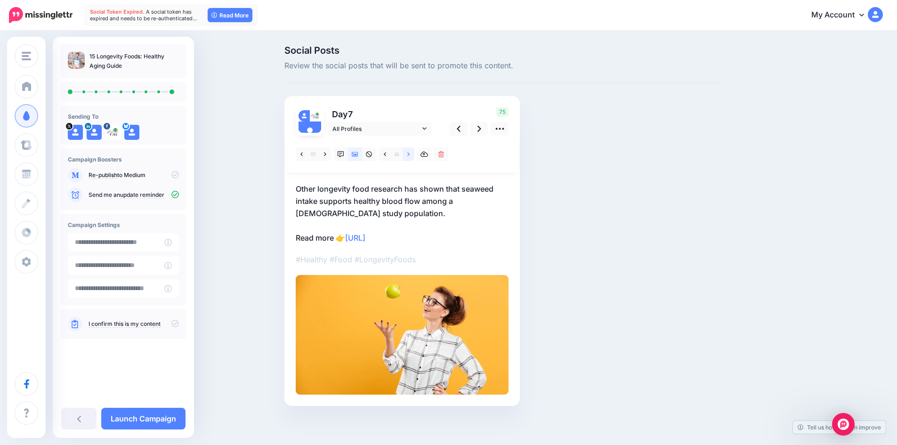
click at [410, 155] on icon at bounding box center [408, 154] width 2 height 4
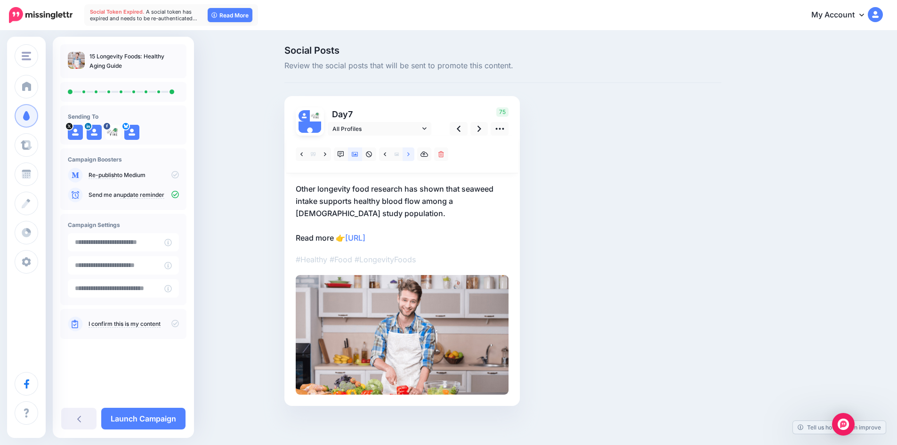
click at [410, 155] on icon at bounding box center [408, 154] width 2 height 4
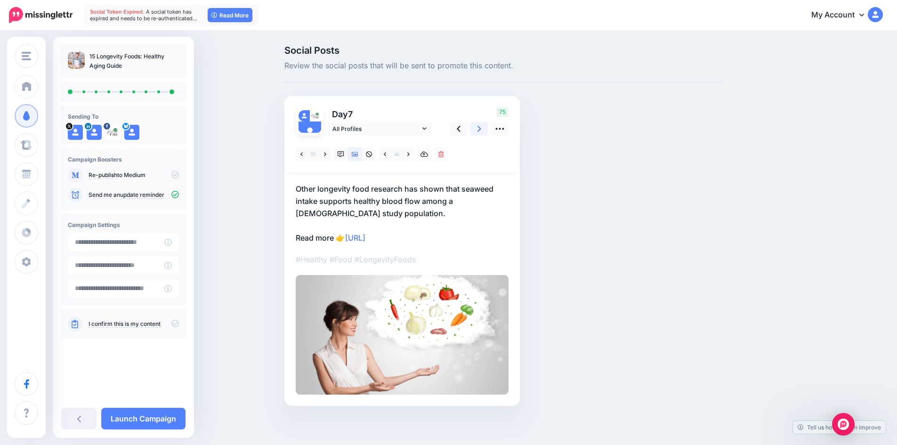
click at [481, 132] on icon at bounding box center [480, 129] width 4 height 10
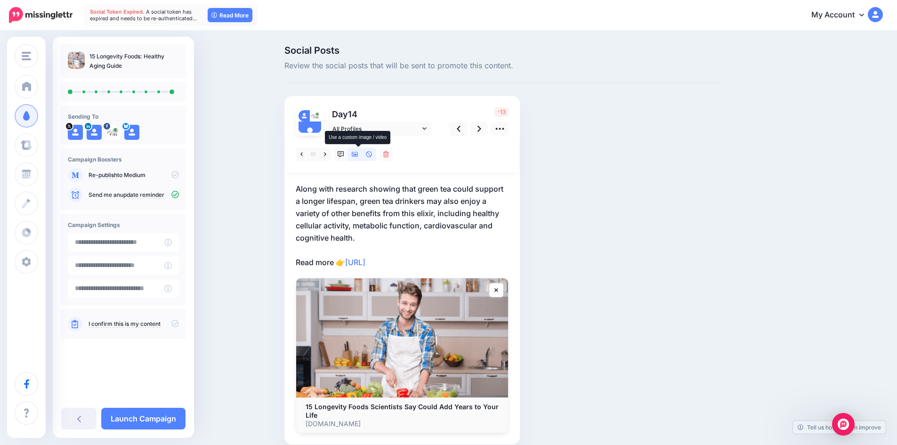
click at [357, 152] on icon at bounding box center [355, 154] width 7 height 5
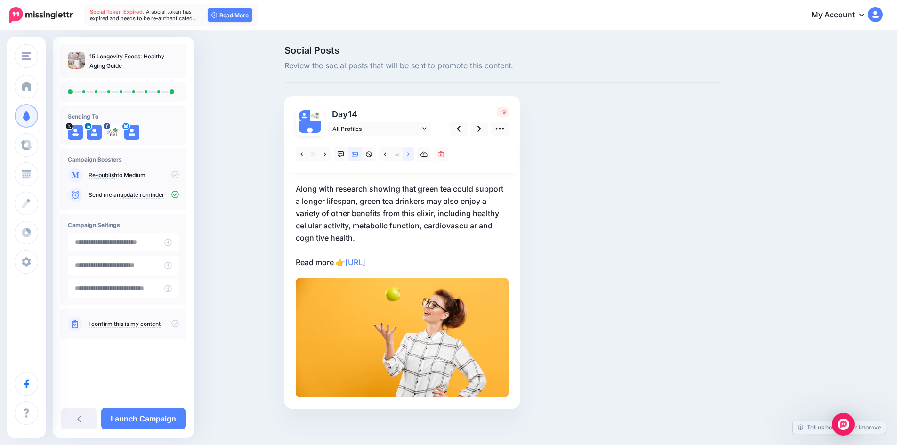
click at [410, 154] on icon at bounding box center [408, 154] width 2 height 4
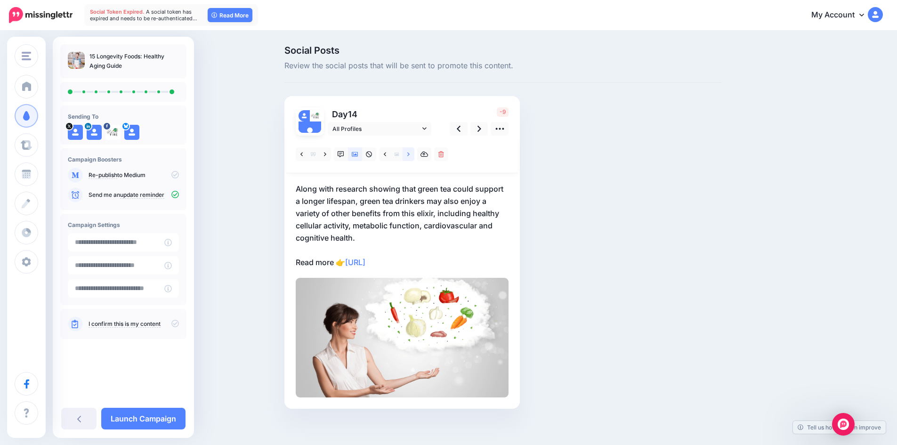
click at [410, 154] on icon at bounding box center [408, 154] width 2 height 4
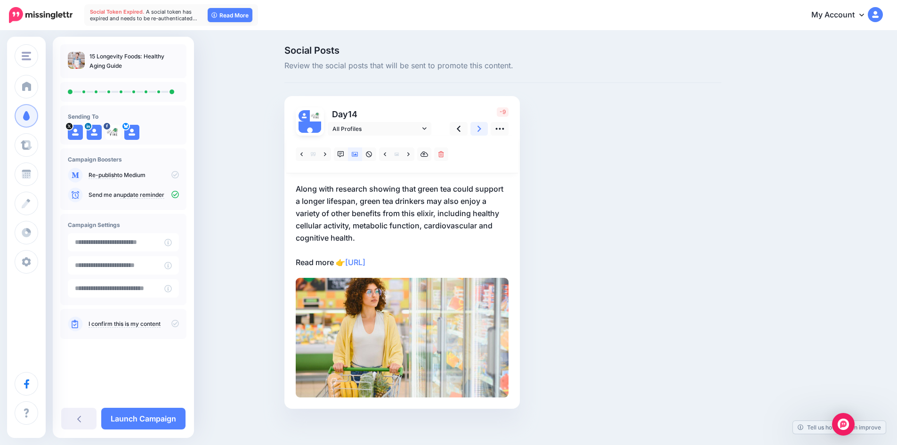
click at [481, 129] on icon at bounding box center [480, 129] width 4 height 10
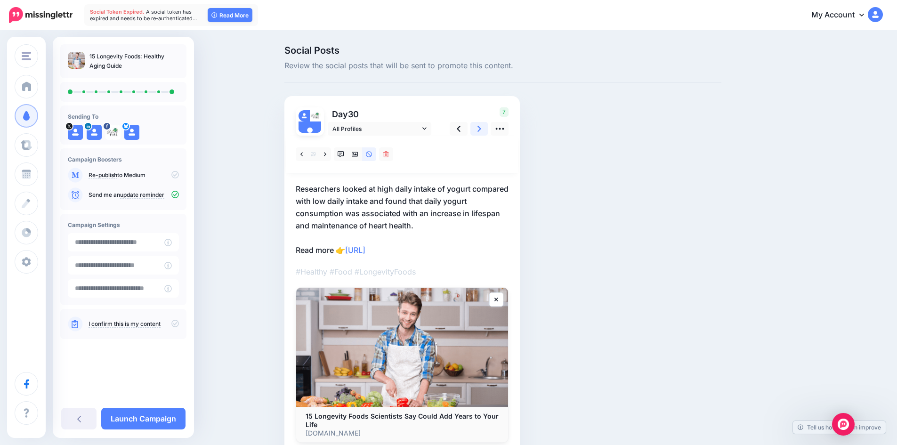
click at [481, 129] on icon at bounding box center [480, 129] width 4 height 10
click at [356, 152] on icon at bounding box center [355, 154] width 7 height 5
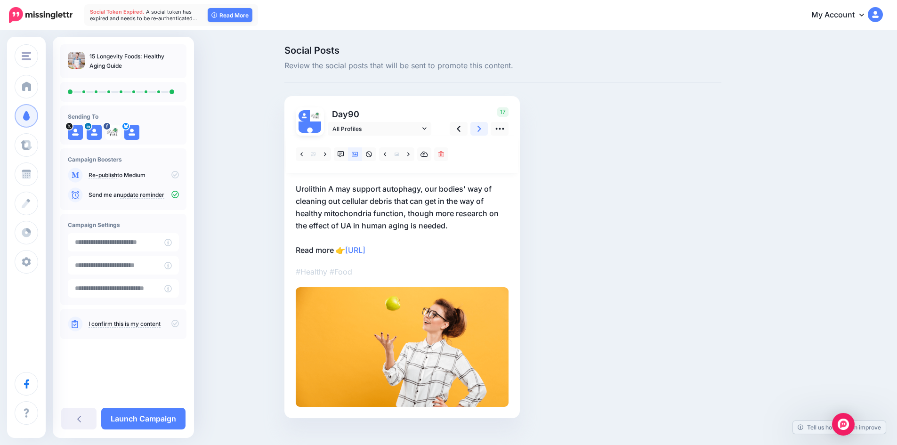
click at [480, 131] on link at bounding box center [480, 129] width 18 height 14
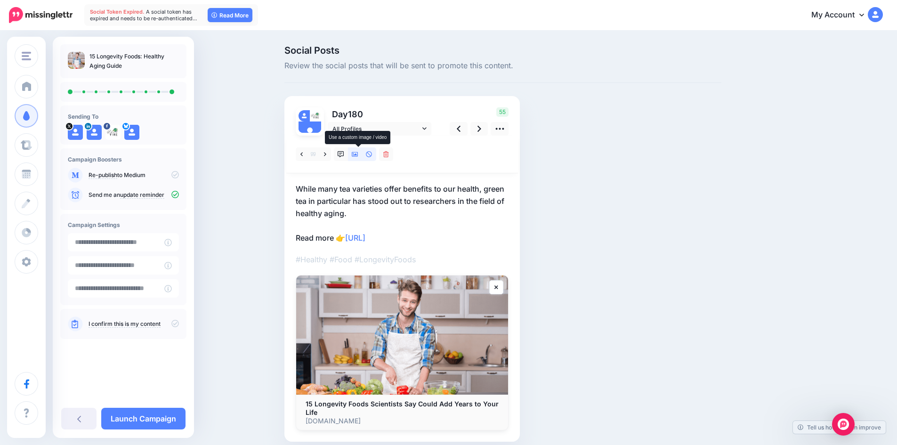
click at [356, 153] on icon at bounding box center [355, 154] width 7 height 5
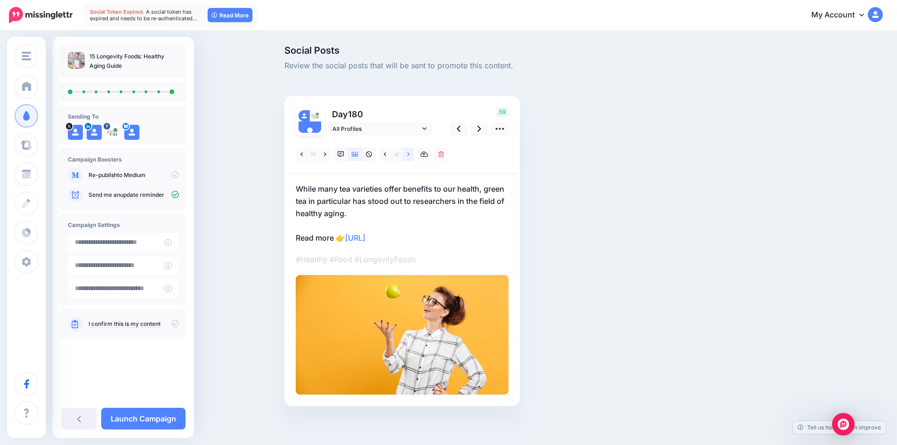
click at [410, 155] on icon at bounding box center [408, 154] width 2 height 7
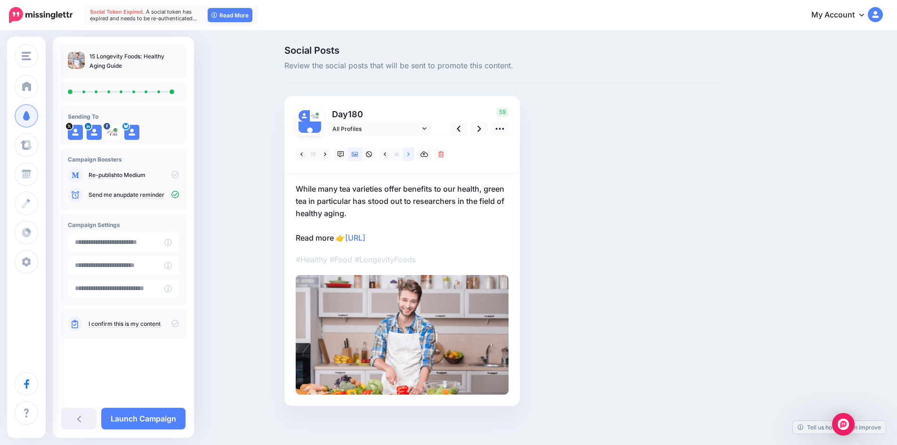
click at [410, 155] on icon at bounding box center [408, 154] width 2 height 7
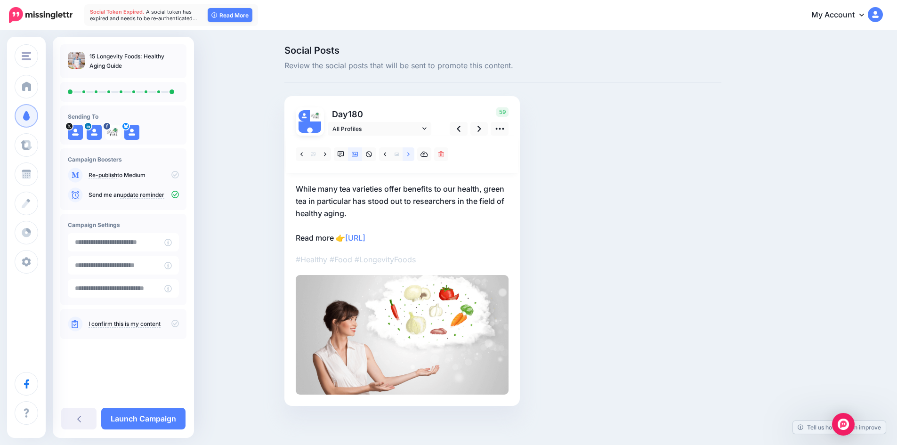
click at [410, 156] on icon at bounding box center [408, 154] width 2 height 7
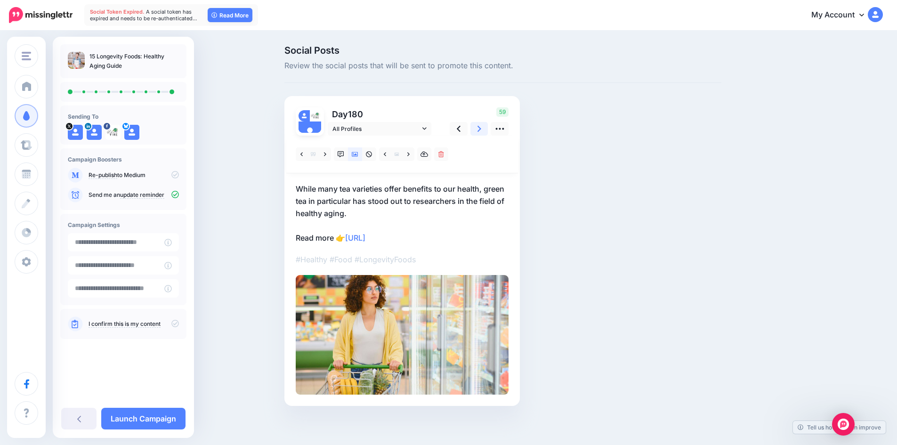
click at [481, 130] on icon at bounding box center [480, 129] width 4 height 6
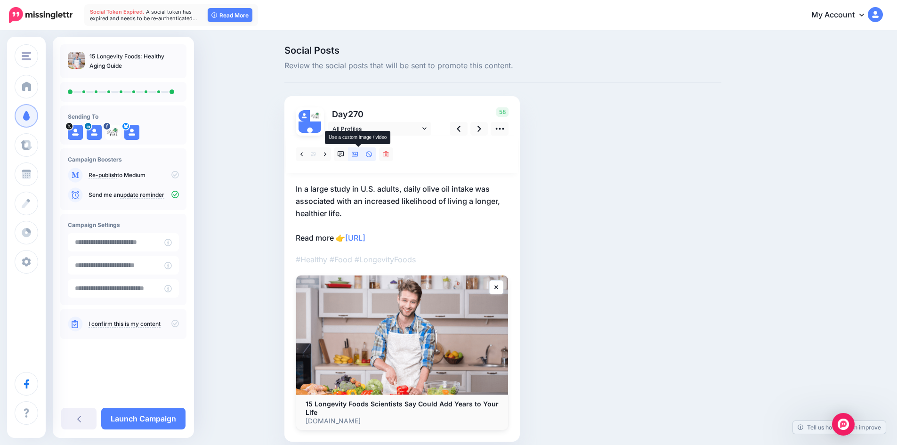
click at [358, 155] on icon at bounding box center [355, 154] width 7 height 7
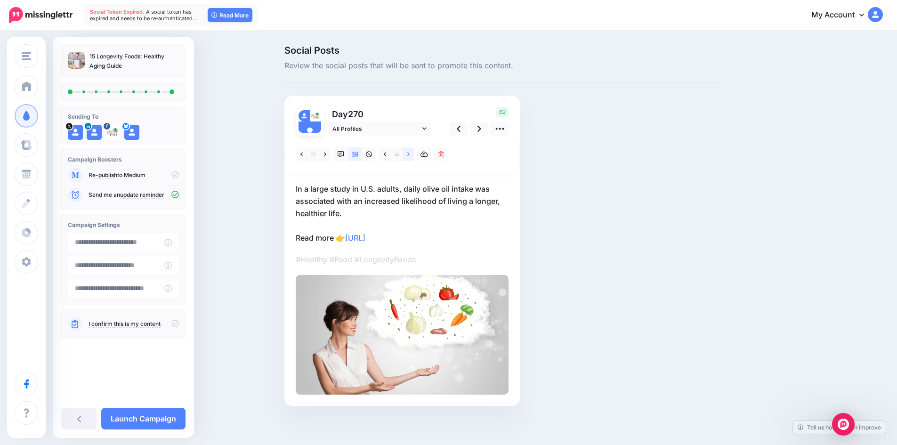
click at [410, 157] on icon at bounding box center [408, 154] width 2 height 7
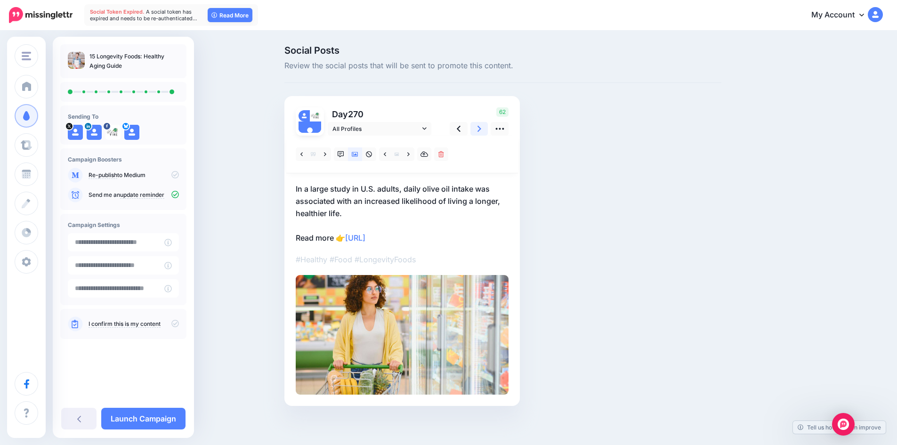
click at [481, 130] on icon at bounding box center [480, 129] width 4 height 6
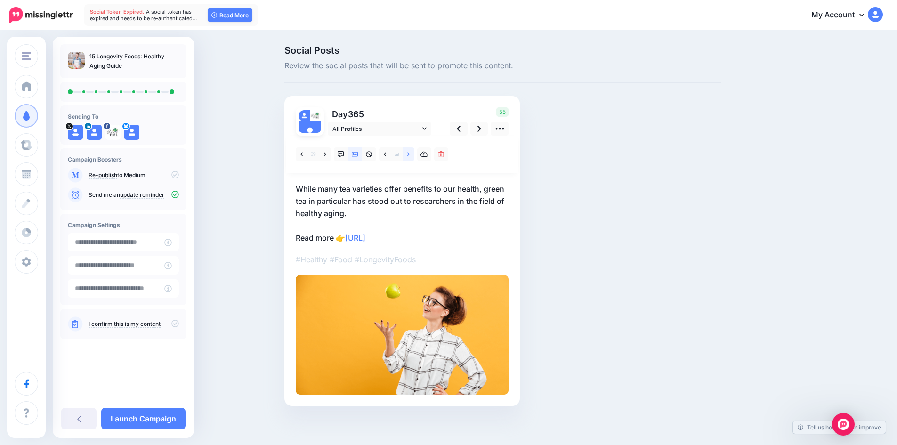
click at [410, 154] on icon at bounding box center [408, 154] width 2 height 4
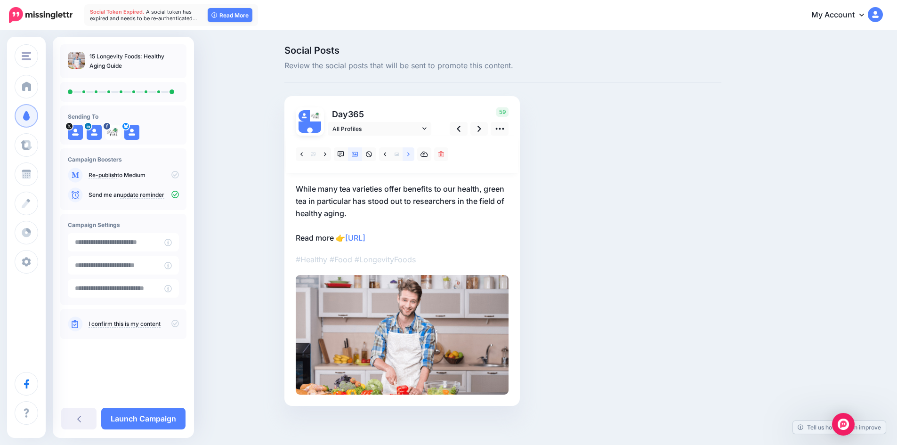
click at [410, 154] on icon at bounding box center [408, 154] width 2 height 4
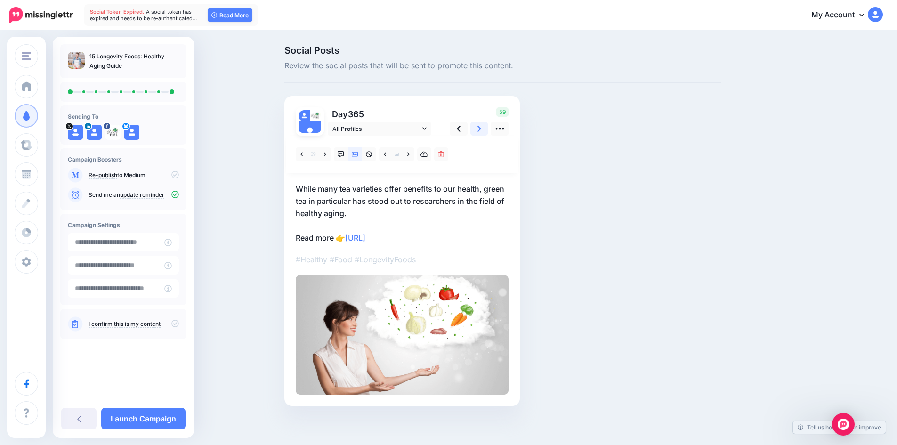
click at [481, 130] on icon at bounding box center [480, 129] width 4 height 10
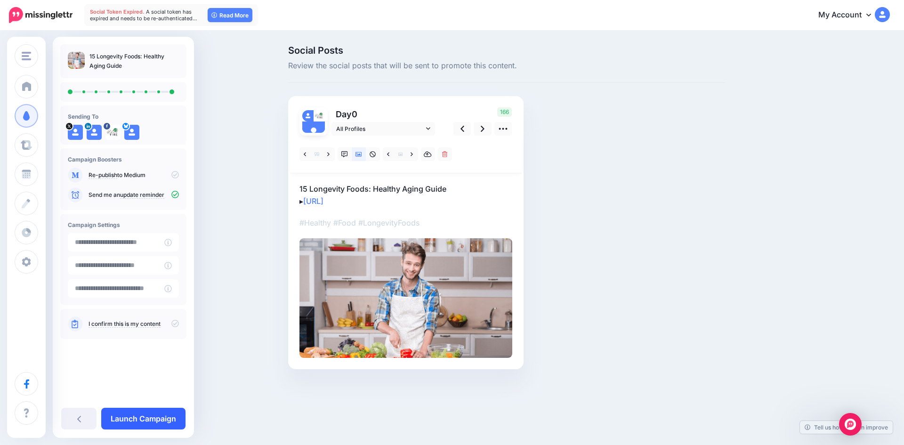
click at [132, 412] on link "Launch Campaign" at bounding box center [143, 419] width 84 height 22
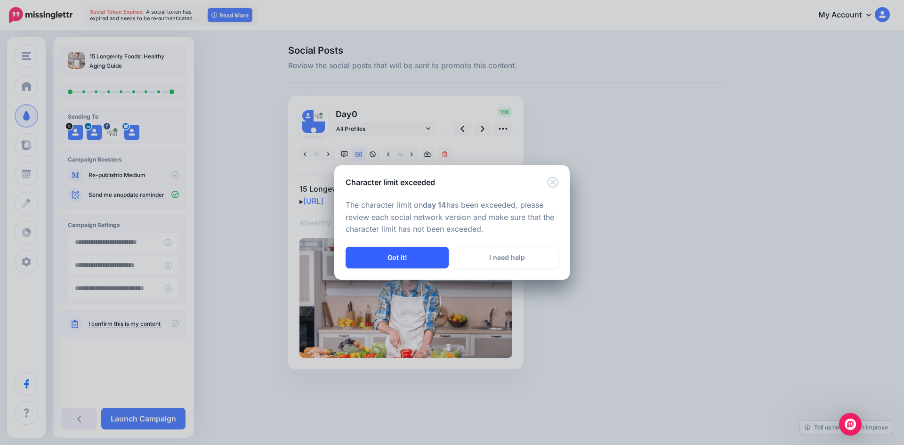
click at [391, 253] on button "Got it!" at bounding box center [397, 258] width 103 height 22
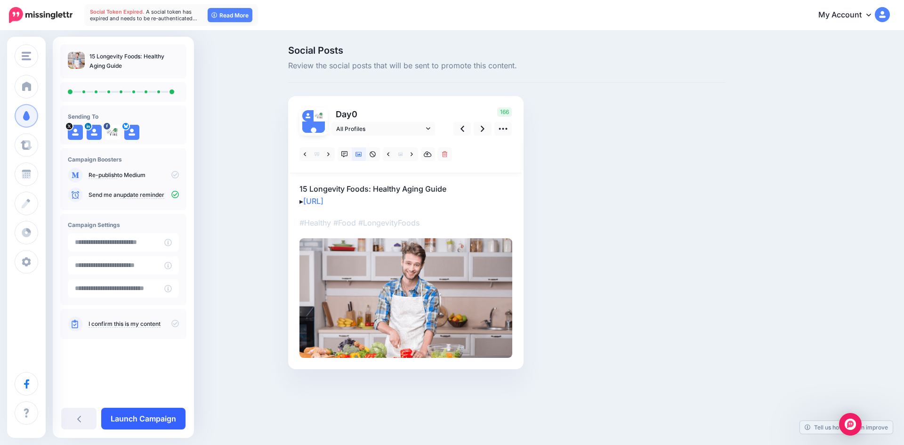
click at [148, 423] on link "Launch Campaign" at bounding box center [143, 419] width 84 height 22
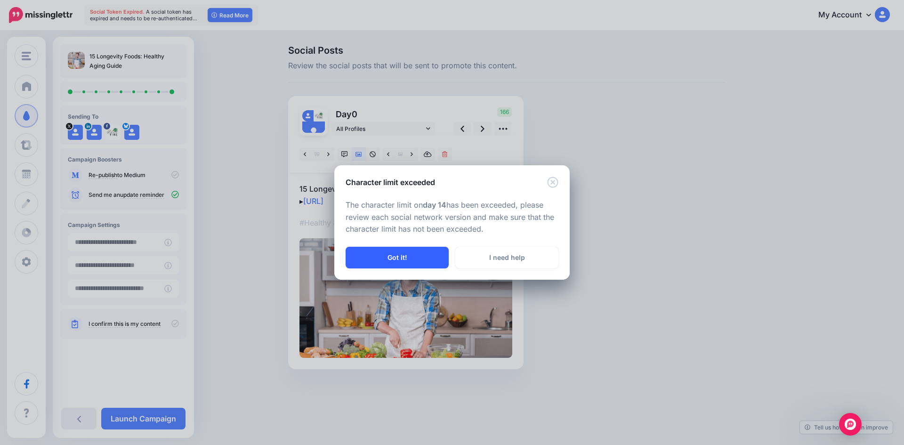
click at [390, 255] on button "Got it!" at bounding box center [397, 258] width 103 height 22
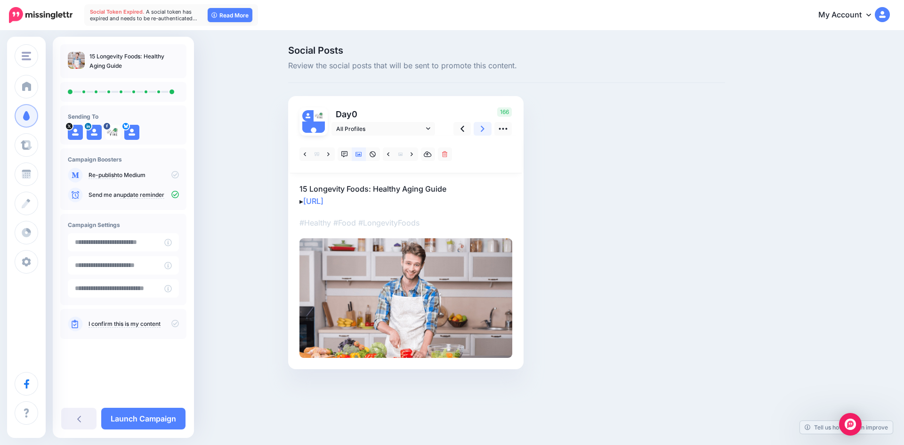
click at [480, 127] on link at bounding box center [483, 129] width 18 height 14
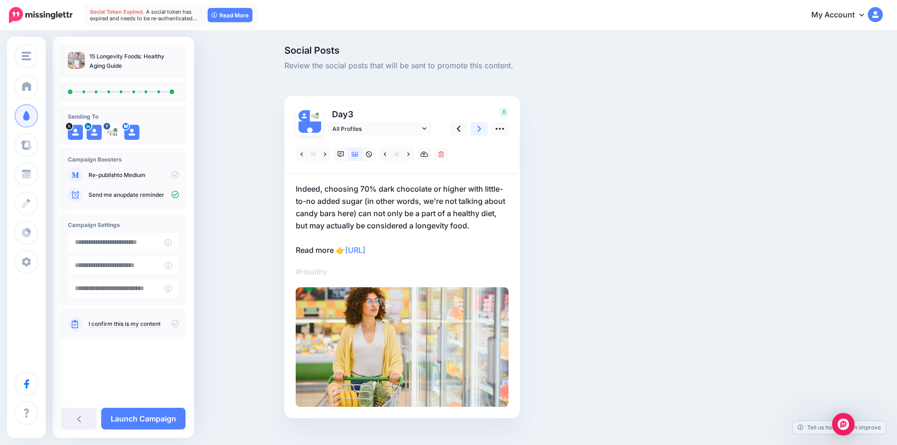
click at [480, 127] on link at bounding box center [480, 129] width 18 height 14
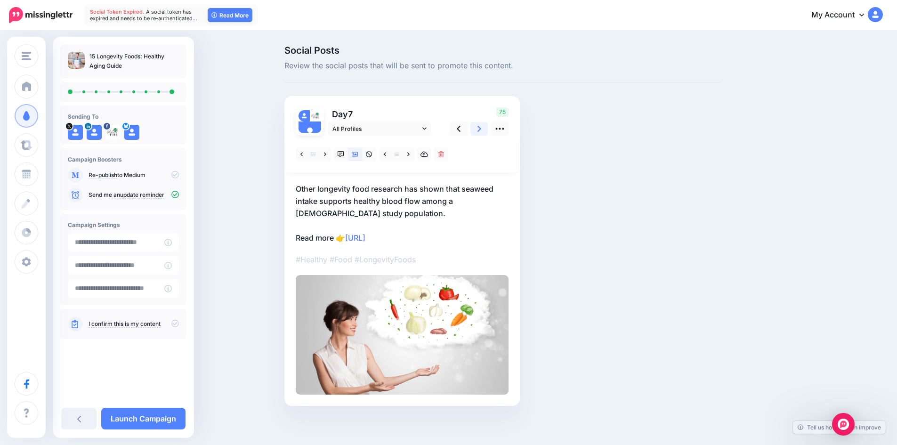
click at [480, 127] on link at bounding box center [480, 129] width 18 height 14
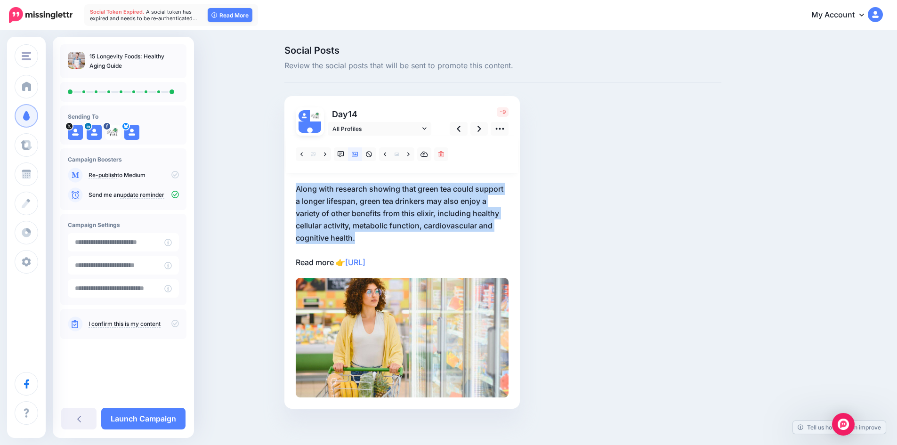
drag, startPoint x: 295, startPoint y: 189, endPoint x: 365, endPoint y: 238, distance: 85.5
click at [365, 238] on div "Day 14 All Profiles" at bounding box center [403, 252] width 236 height 313
copy p "Along with research showing that green tea could support a longer lifespan, gre…"
click at [369, 239] on p "Along with research showing that green tea could support a longer lifespan, gre…" at bounding box center [402, 226] width 213 height 86
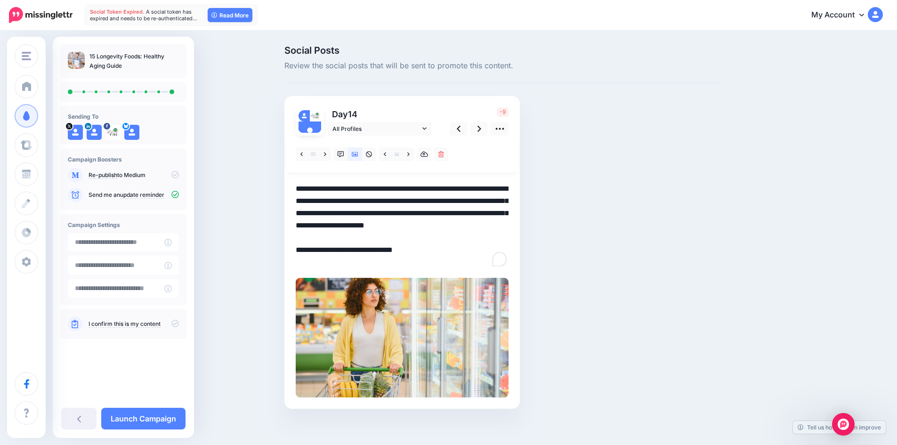
drag, startPoint x: 368, startPoint y: 239, endPoint x: 300, endPoint y: 187, distance: 85.7
click at [300, 187] on textarea "**********" at bounding box center [402, 226] width 213 height 86
paste textarea "To enrich screen reader interactions, please activate Accessibility in Grammarl…"
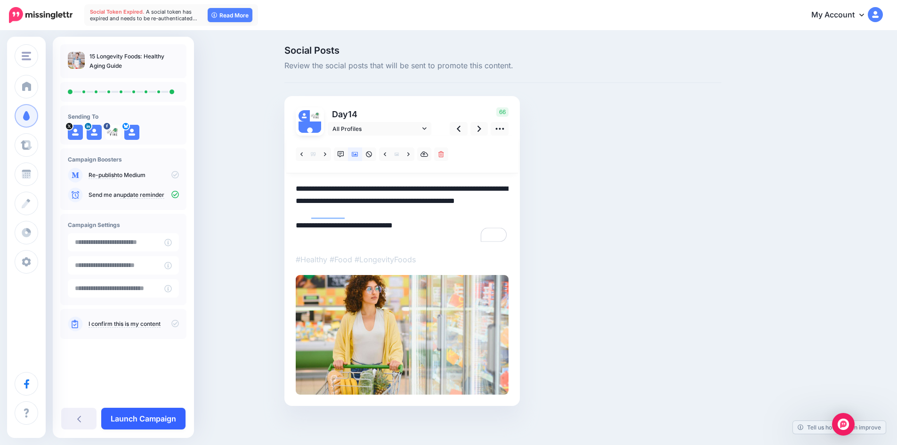
type textarea "**********"
click at [155, 423] on link "Launch Campaign" at bounding box center [143, 419] width 84 height 22
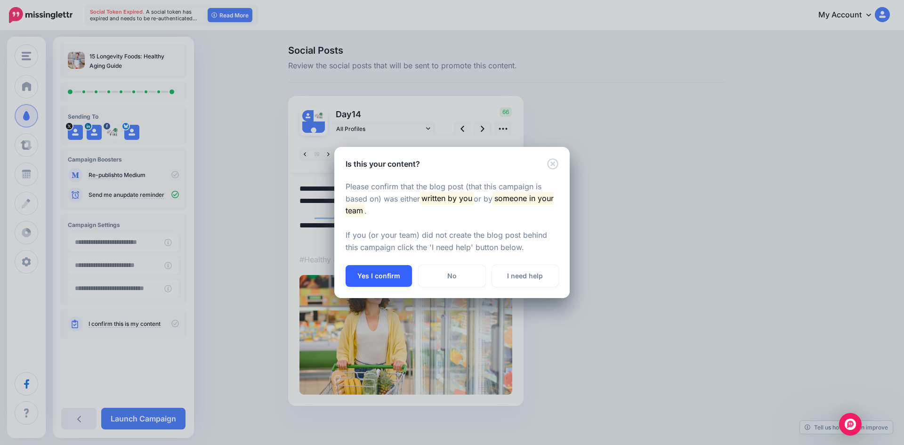
click at [370, 278] on button "Yes I confirm" at bounding box center [379, 276] width 66 height 22
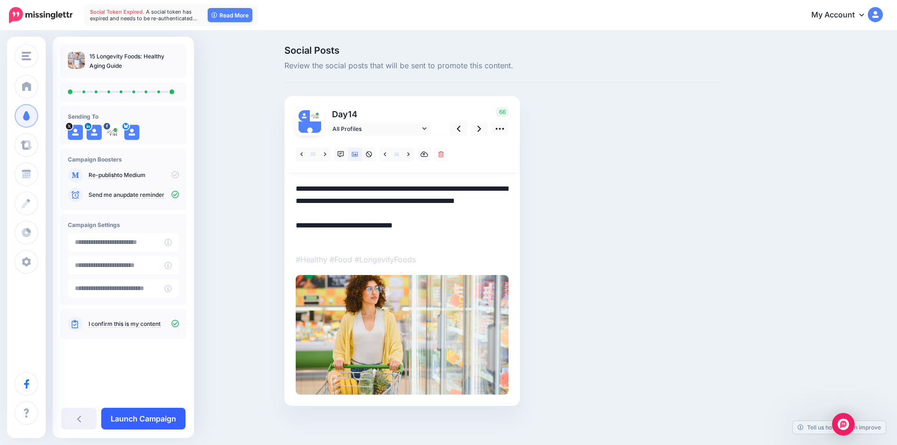
click at [171, 419] on link "Launch Campaign" at bounding box center [143, 419] width 84 height 22
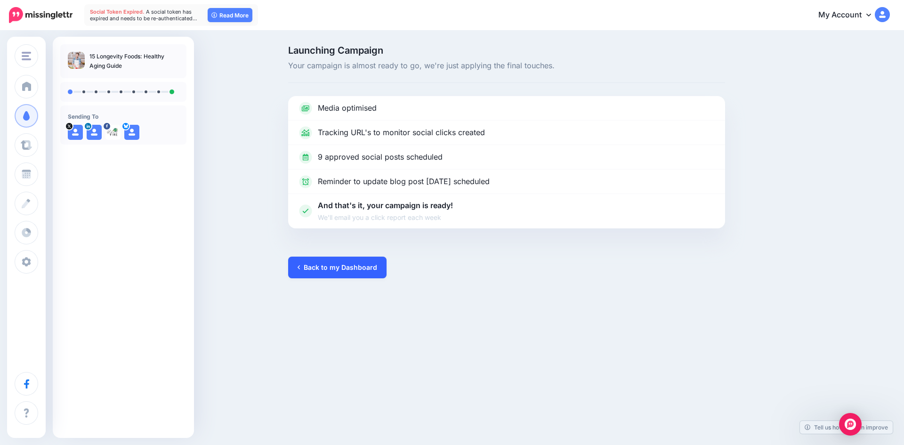
click at [333, 260] on link "Back to my Dashboard" at bounding box center [337, 268] width 98 height 22
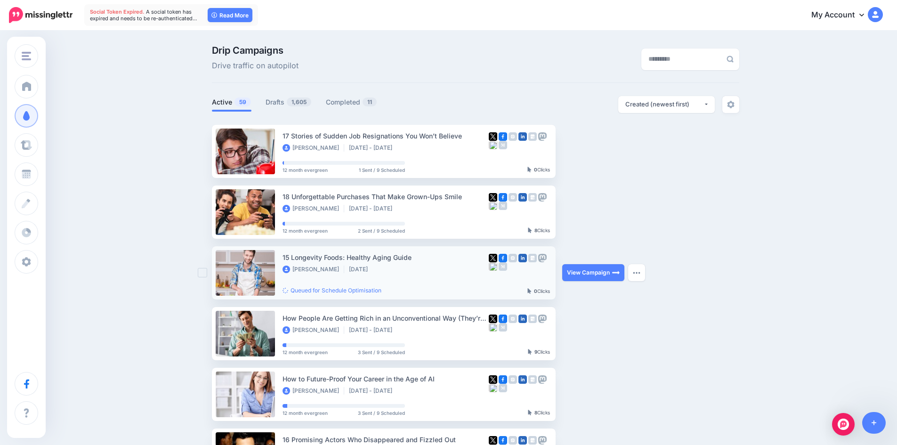
drag, startPoint x: 281, startPoint y: 257, endPoint x: 418, endPoint y: 259, distance: 137.1
click at [418, 259] on li "15 Longevity Foods: Healthy Aging Guide [PERSON_NAME] [DATE] Queued for Schedul…" at bounding box center [384, 272] width 344 height 53
copy li "15 Longevity Foods: Healthy Aging Guide"
